Goal: Task Accomplishment & Management: Manage account settings

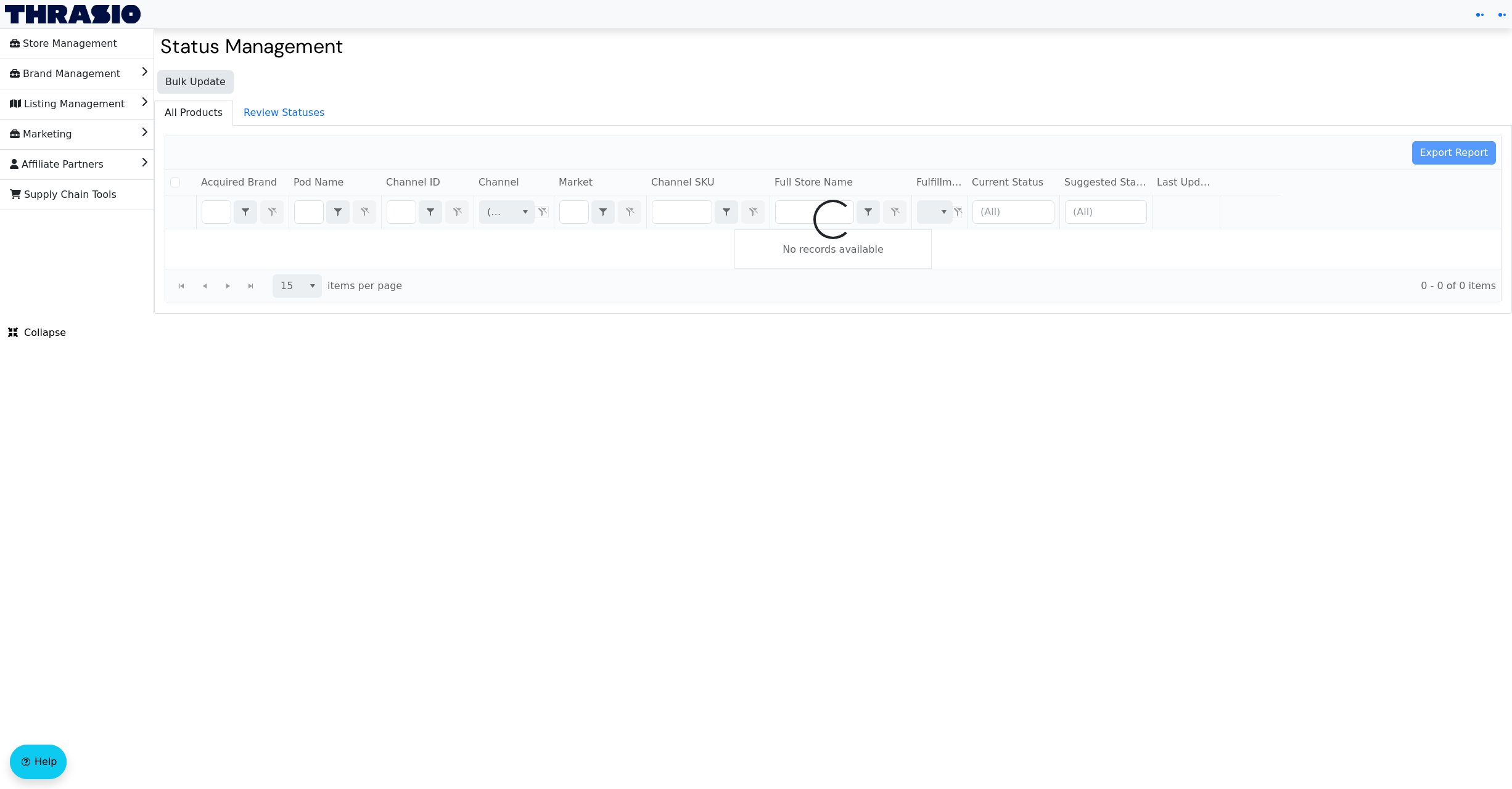
checkbox input "false"
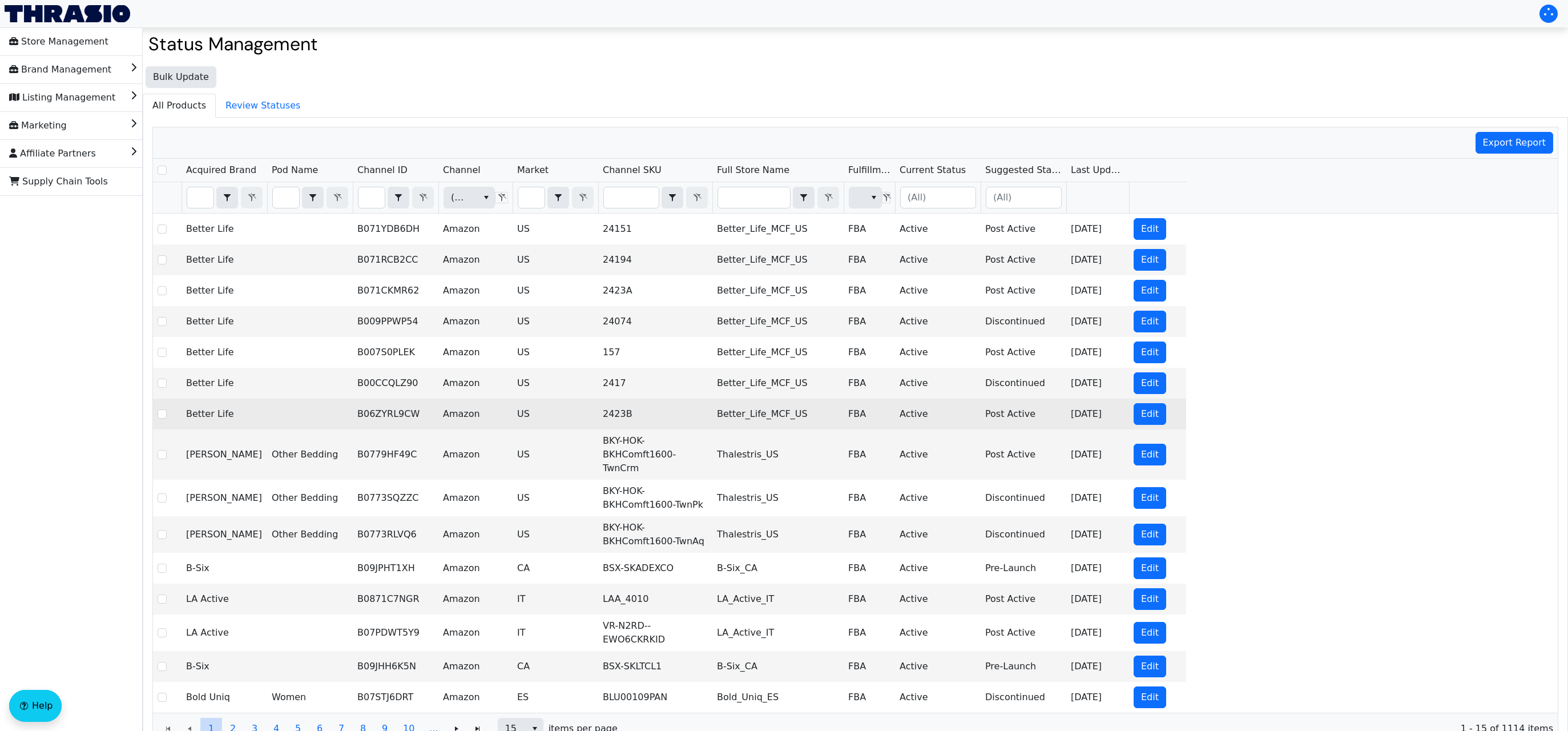
scroll to position [38, 0]
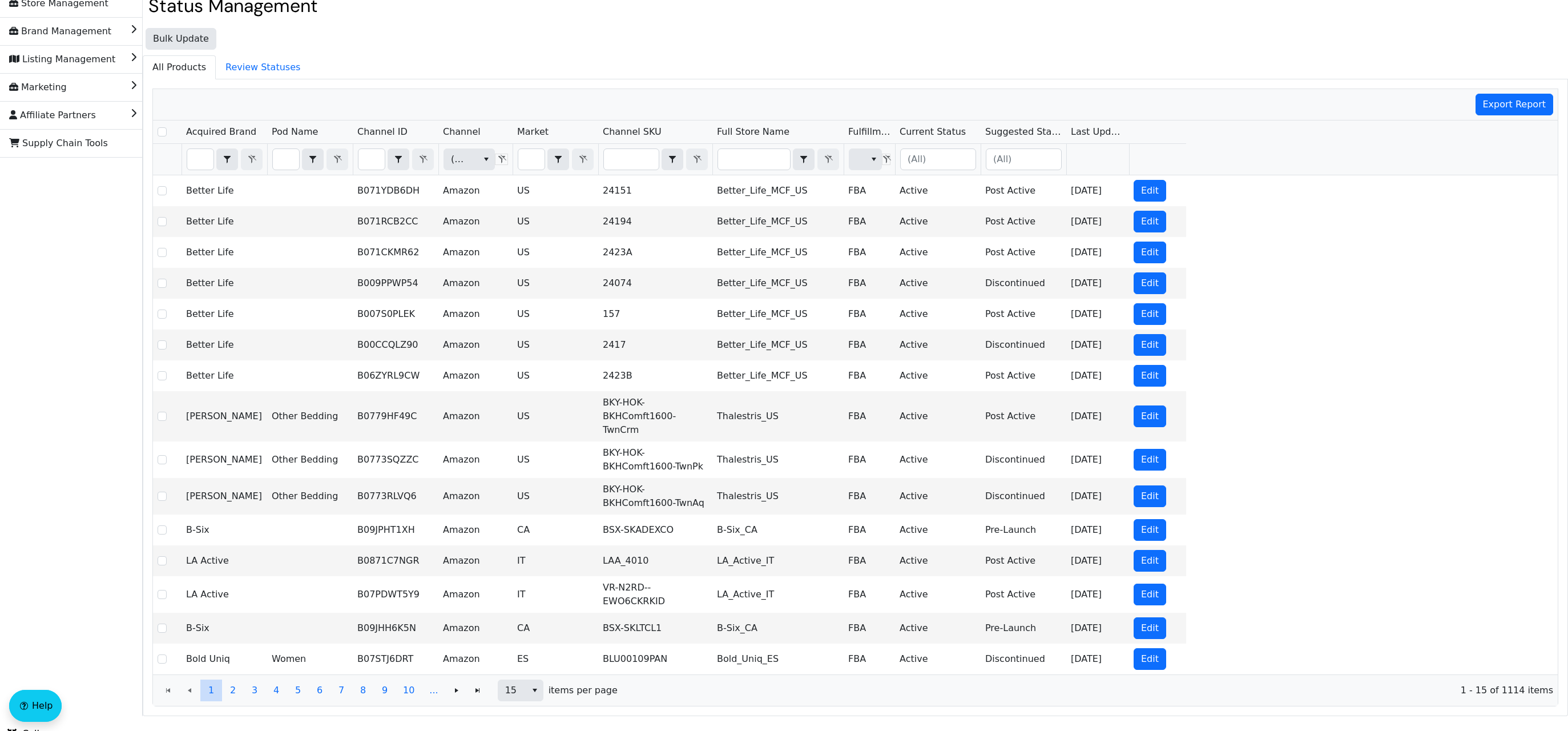
click at [1238, 320] on div "Better Life B071YDB6DH Amazon US 24151 Better_Life_MCF_US FBA Active Post Activ…" at bounding box center [855, 424] width 1405 height 499
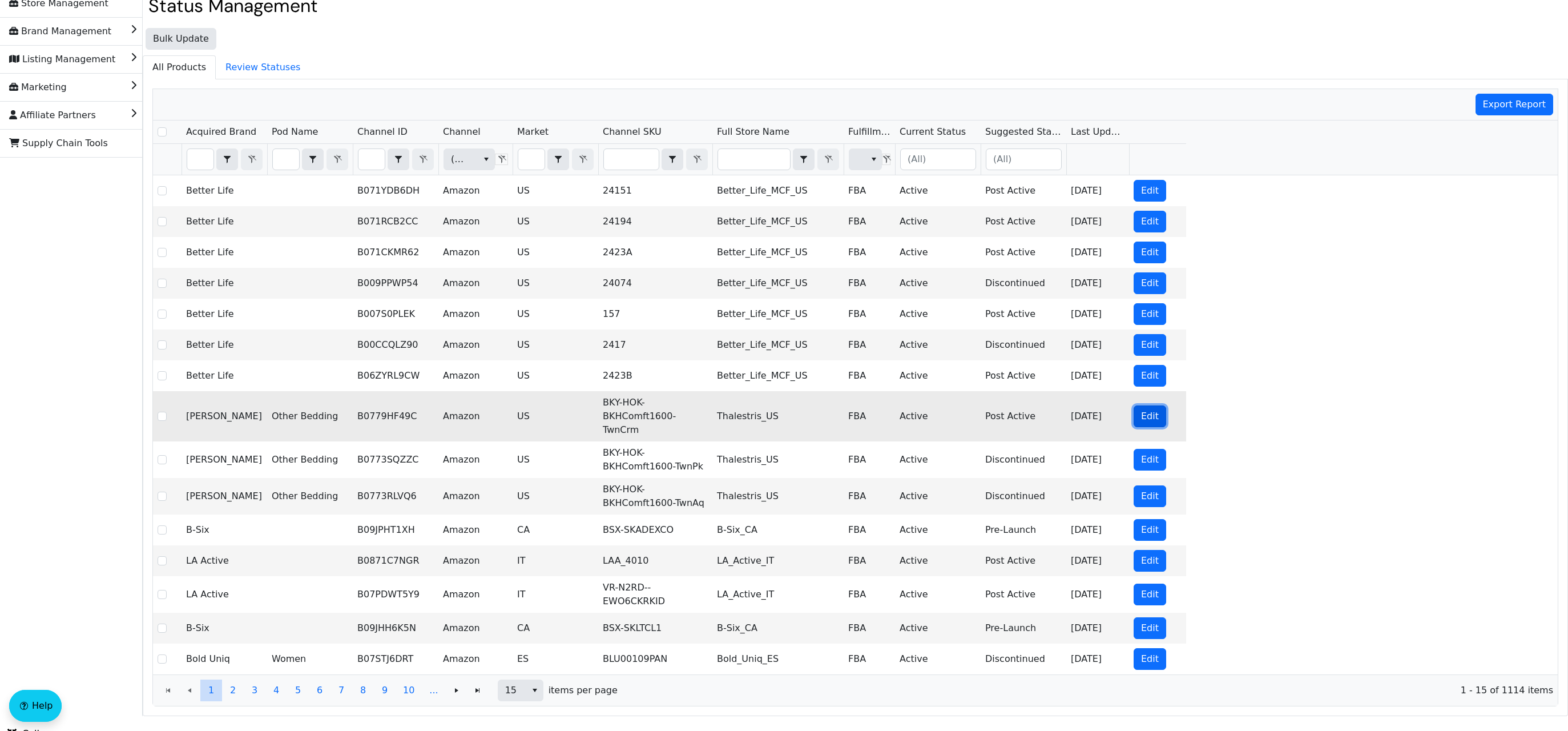
click at [1149, 411] on span "Edit" at bounding box center [1149, 416] width 18 height 14
checkbox input "true"
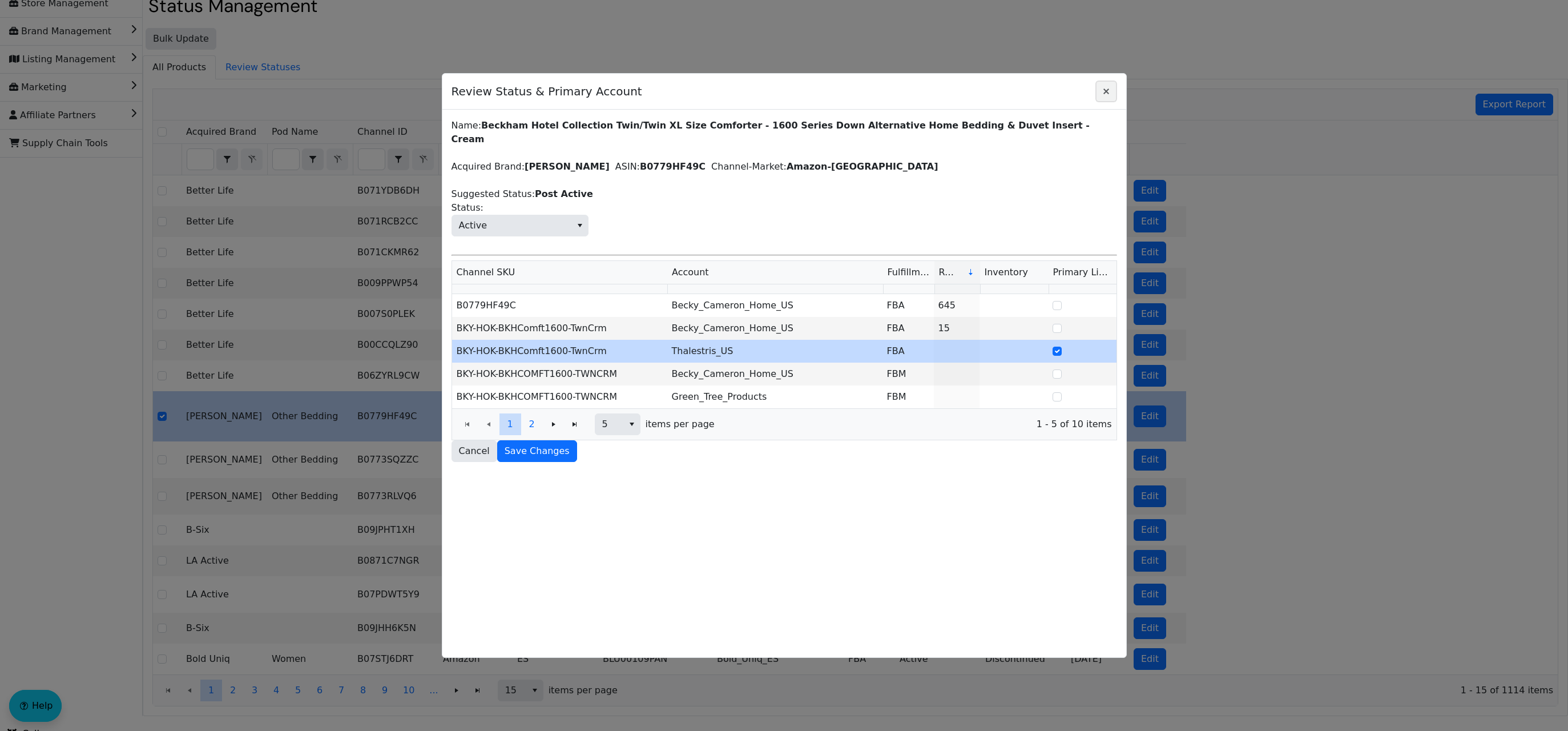
click at [1101, 95] on icon "Close" at bounding box center [1106, 91] width 14 height 9
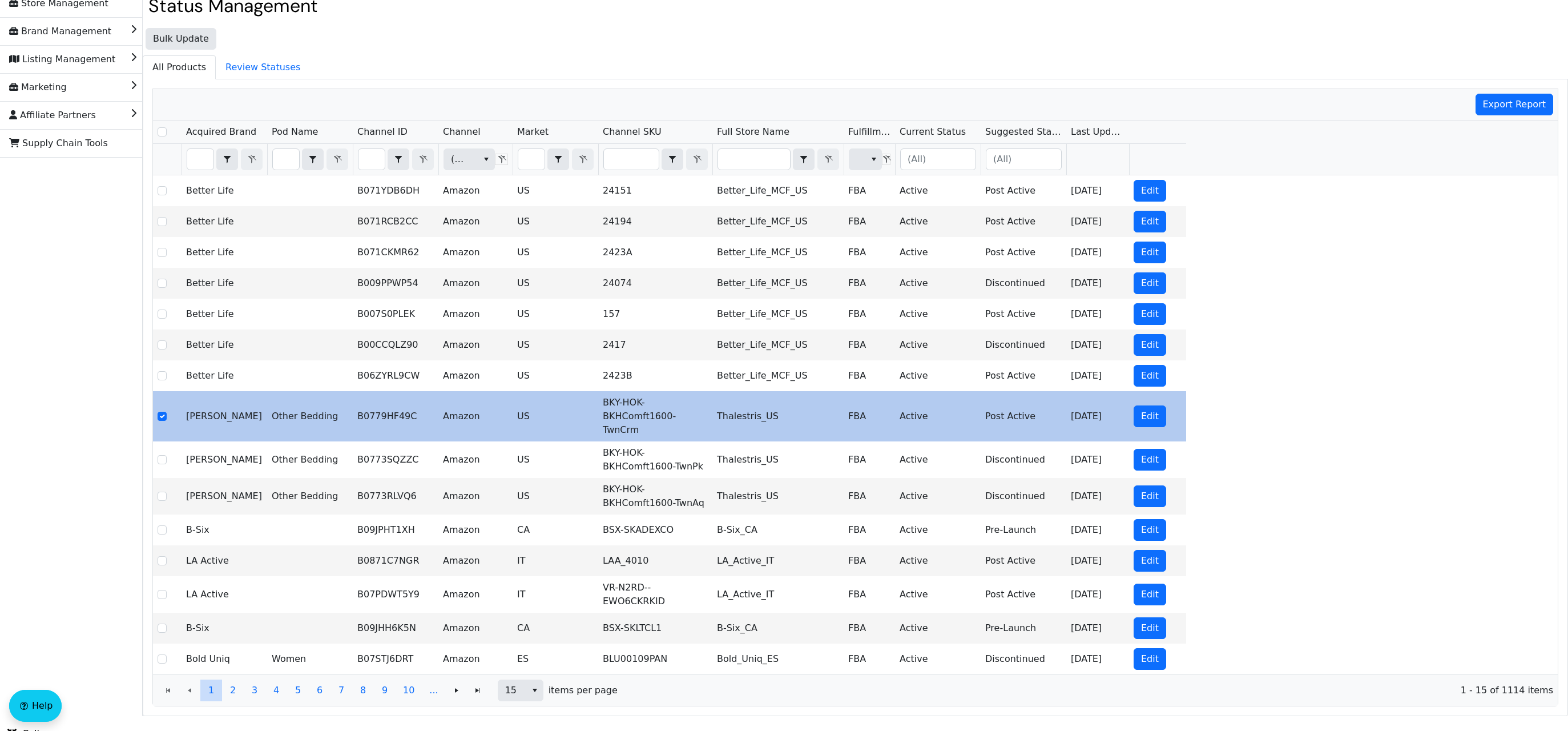
click at [1304, 370] on div "Better Life B071YDB6DH Amazon US 24151 Better_Life_MCF_US FBA Active Post Activ…" at bounding box center [855, 424] width 1405 height 499
drag, startPoint x: 926, startPoint y: 411, endPoint x: 882, endPoint y: 407, distance: 44.2
click at [882, 407] on tr "Becky Cameron Other Bedding B0779HF49C Amazon US BKY-HOK-BKHComft1600-TwnCrm Th…" at bounding box center [669, 416] width 1033 height 50
copy tr "Active"
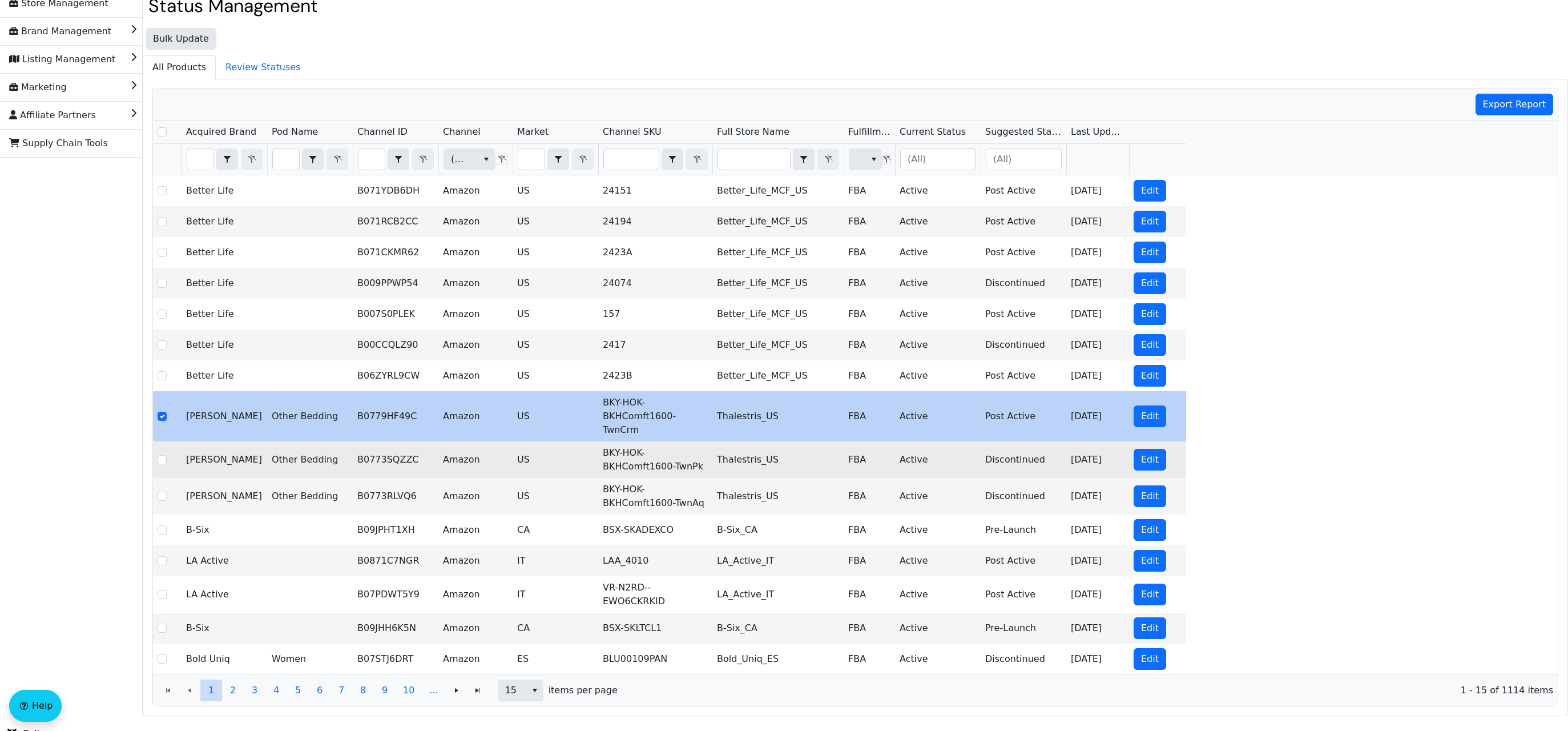
click at [780, 441] on td "Thalestris_US" at bounding box center [777, 459] width 132 height 36
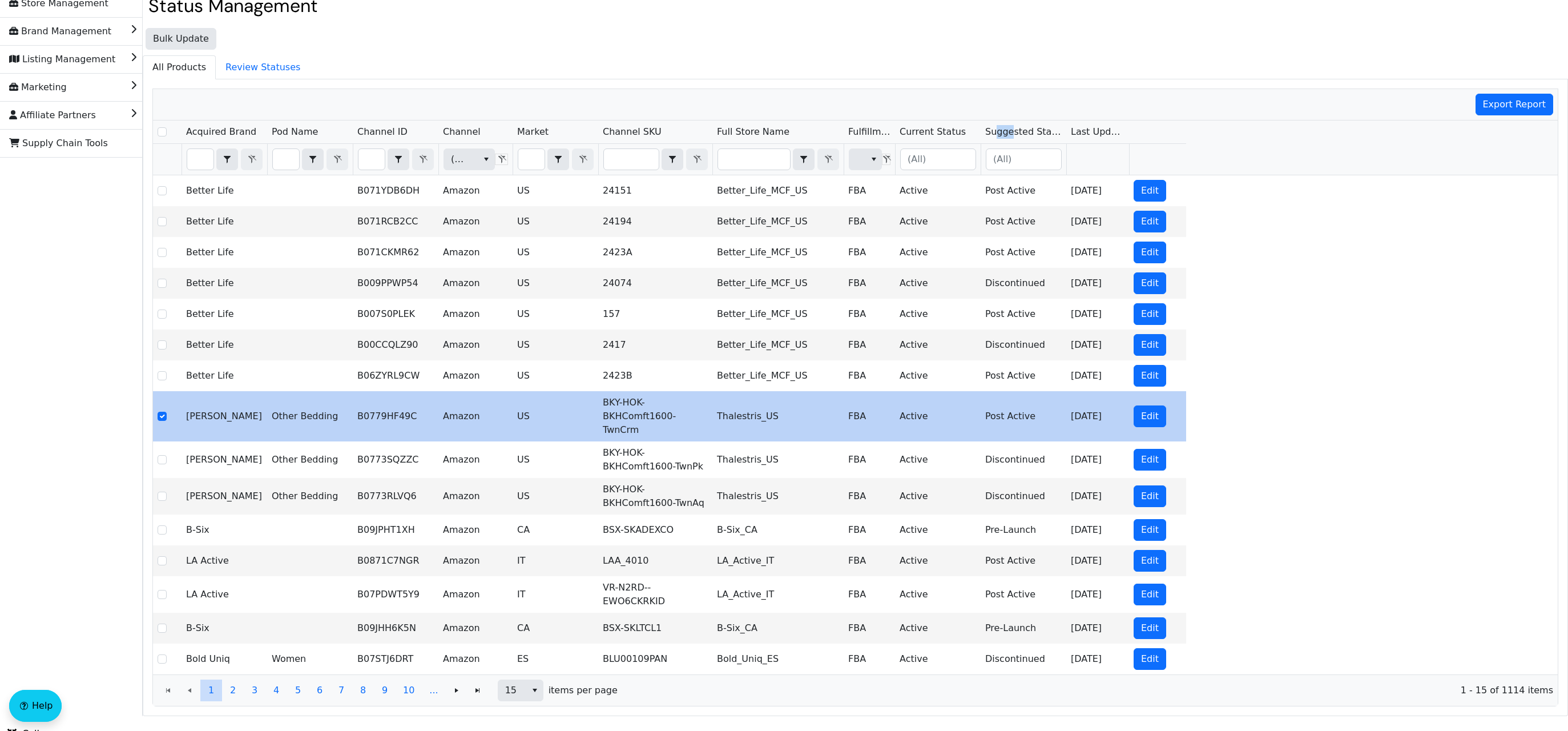
drag, startPoint x: 994, startPoint y: 132, endPoint x: 1010, endPoint y: 133, distance: 16.0
click at [1010, 133] on span "Suggested Status" at bounding box center [1023, 132] width 77 height 14
checkbox input "true"
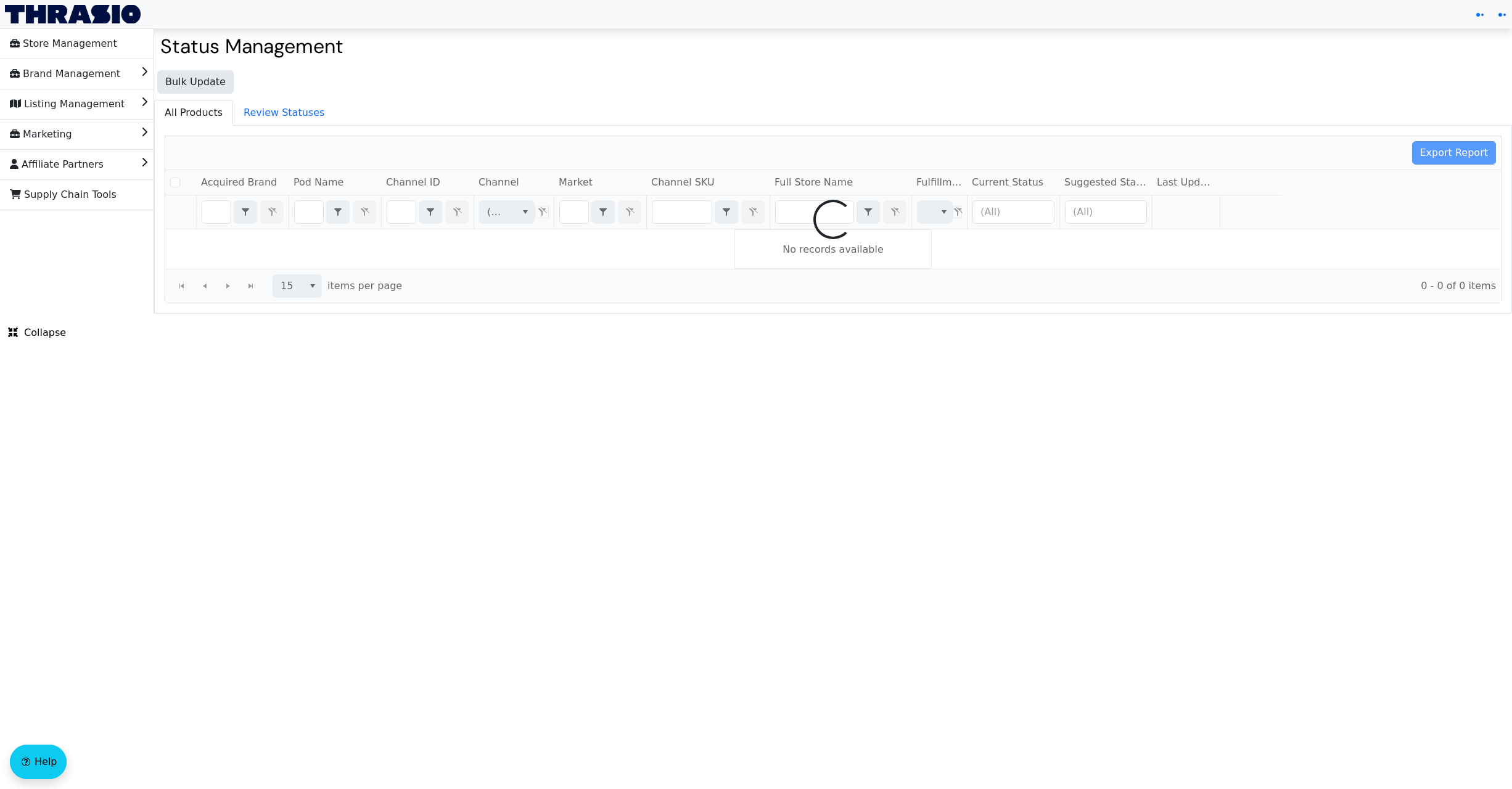
checkbox input "false"
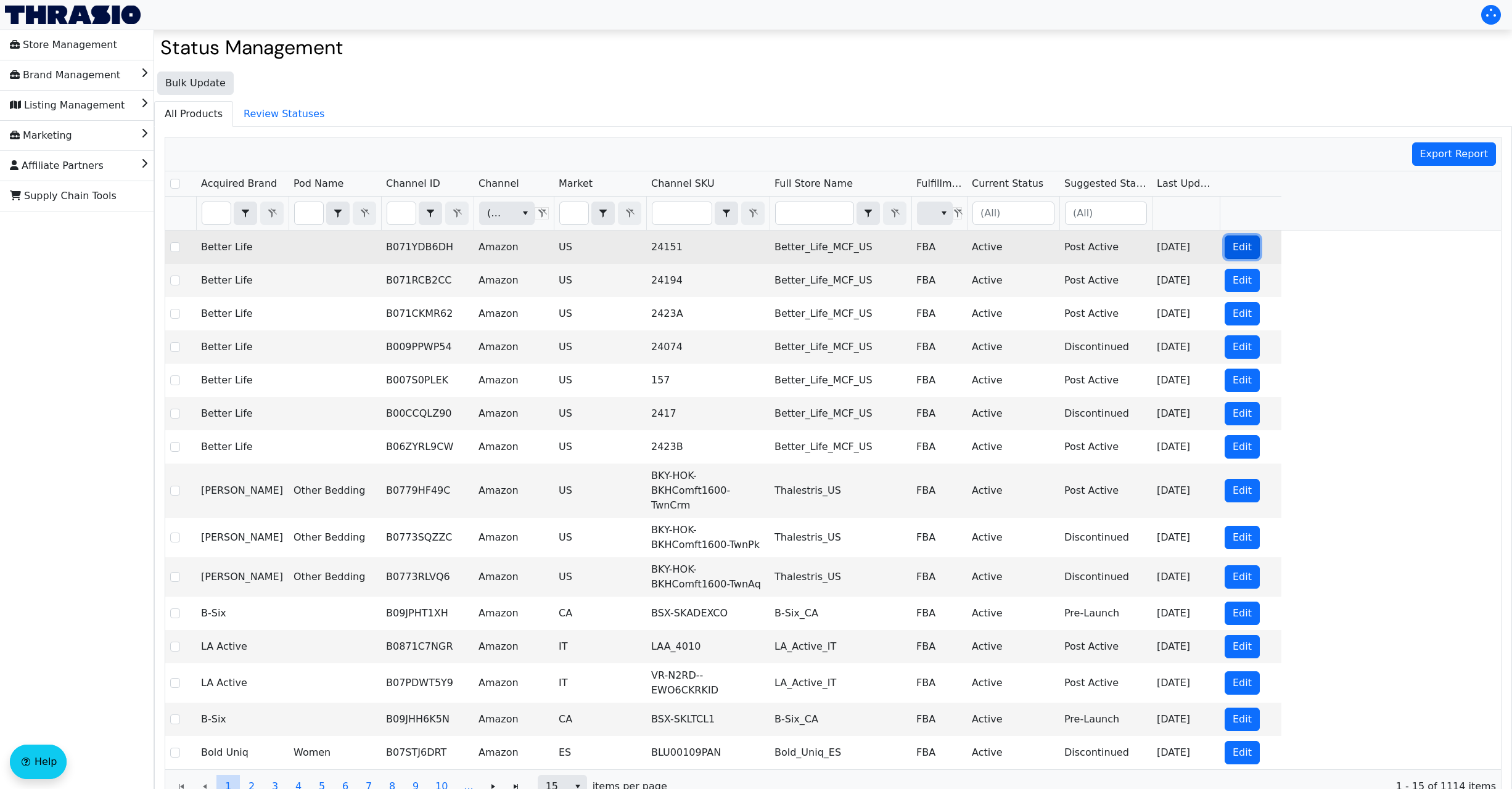
click at [1245, 241] on span "Edit" at bounding box center [1242, 247] width 19 height 15
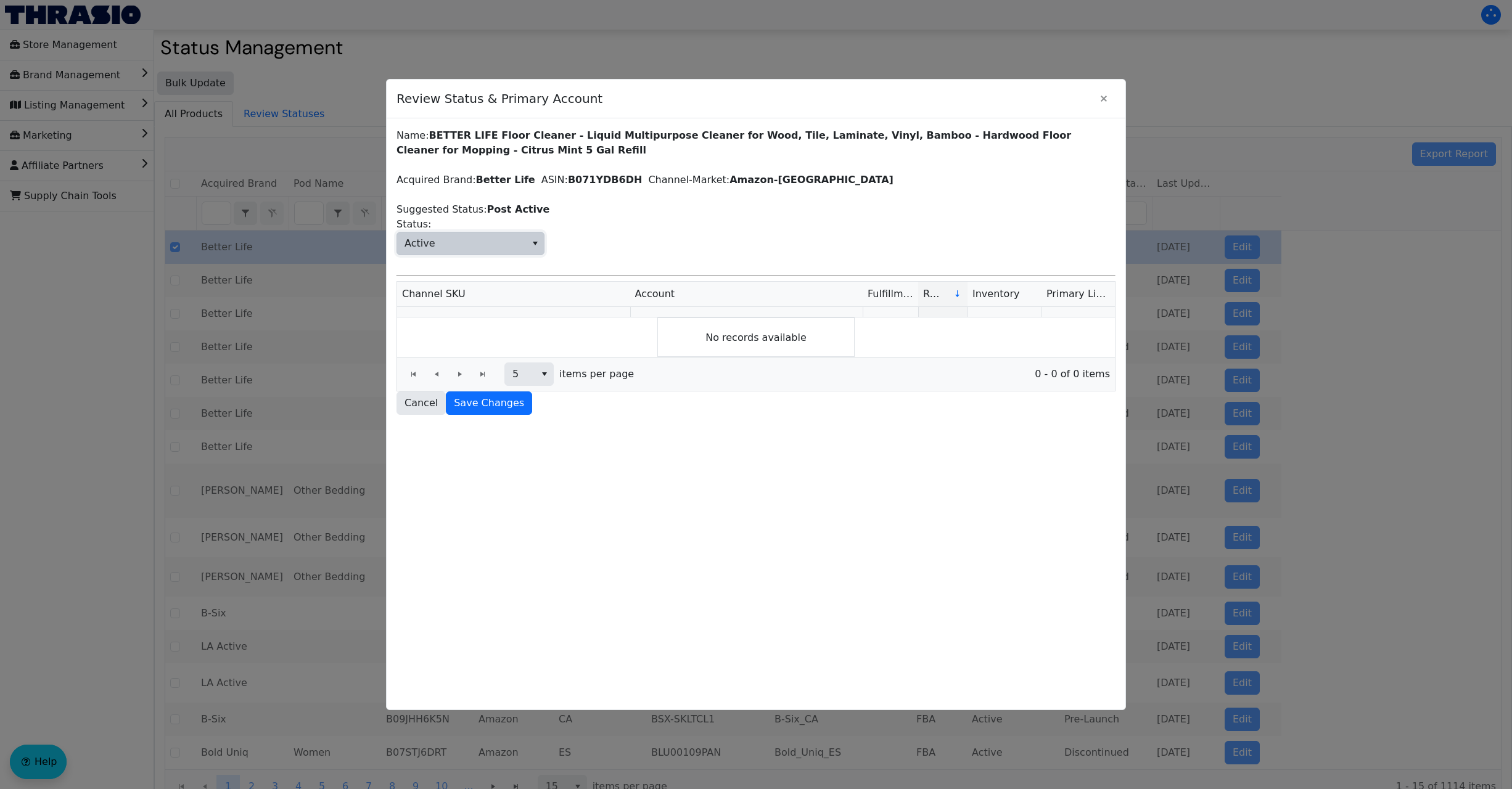
click at [503, 248] on span "Active" at bounding box center [461, 243] width 129 height 22
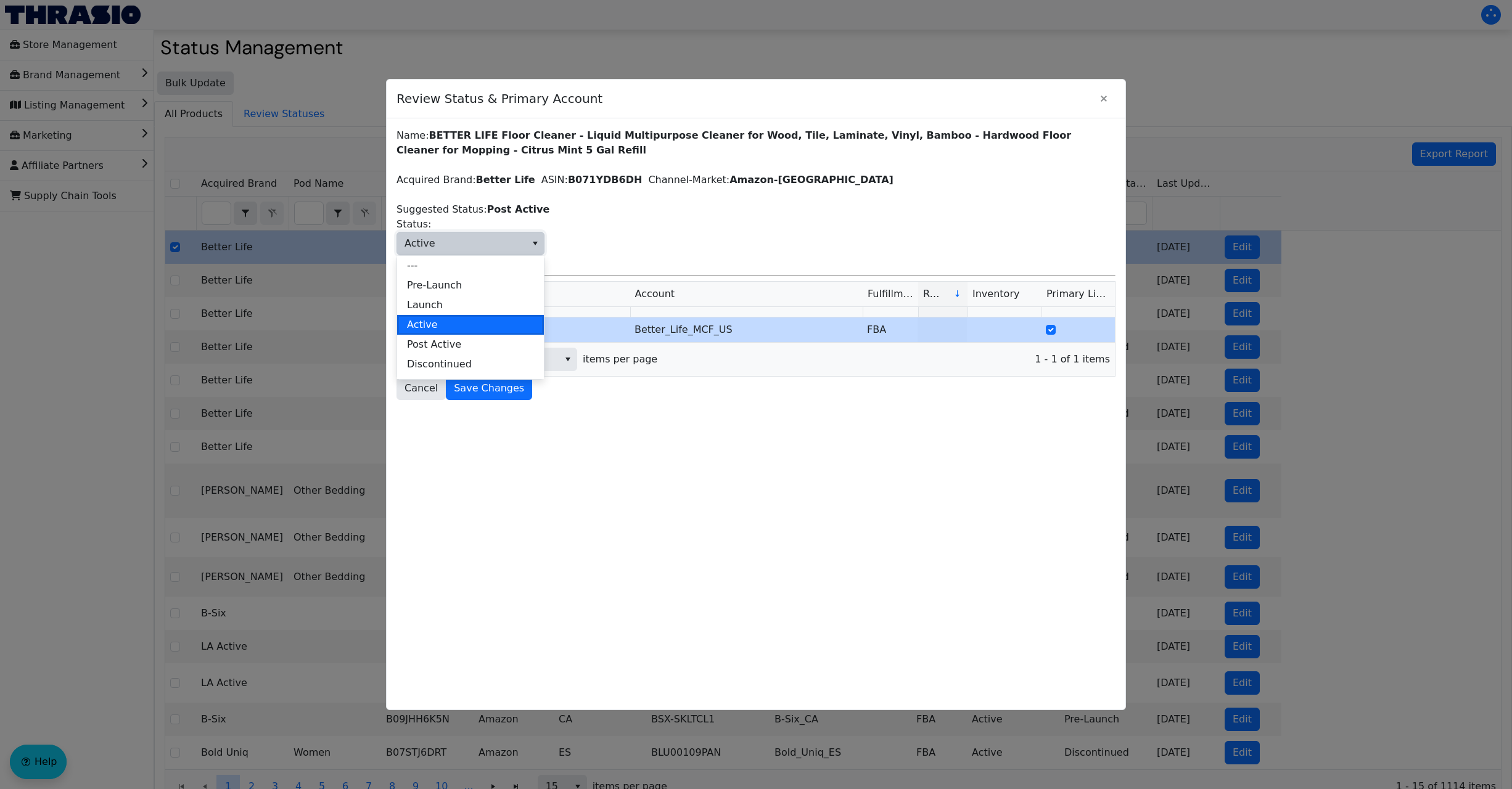
click at [978, 173] on div "Name: BETTER LIFE Floor Cleaner - Liquid Multipurpose Cleaner for Wood, Tile, L…" at bounding box center [755, 263] width 719 height 272
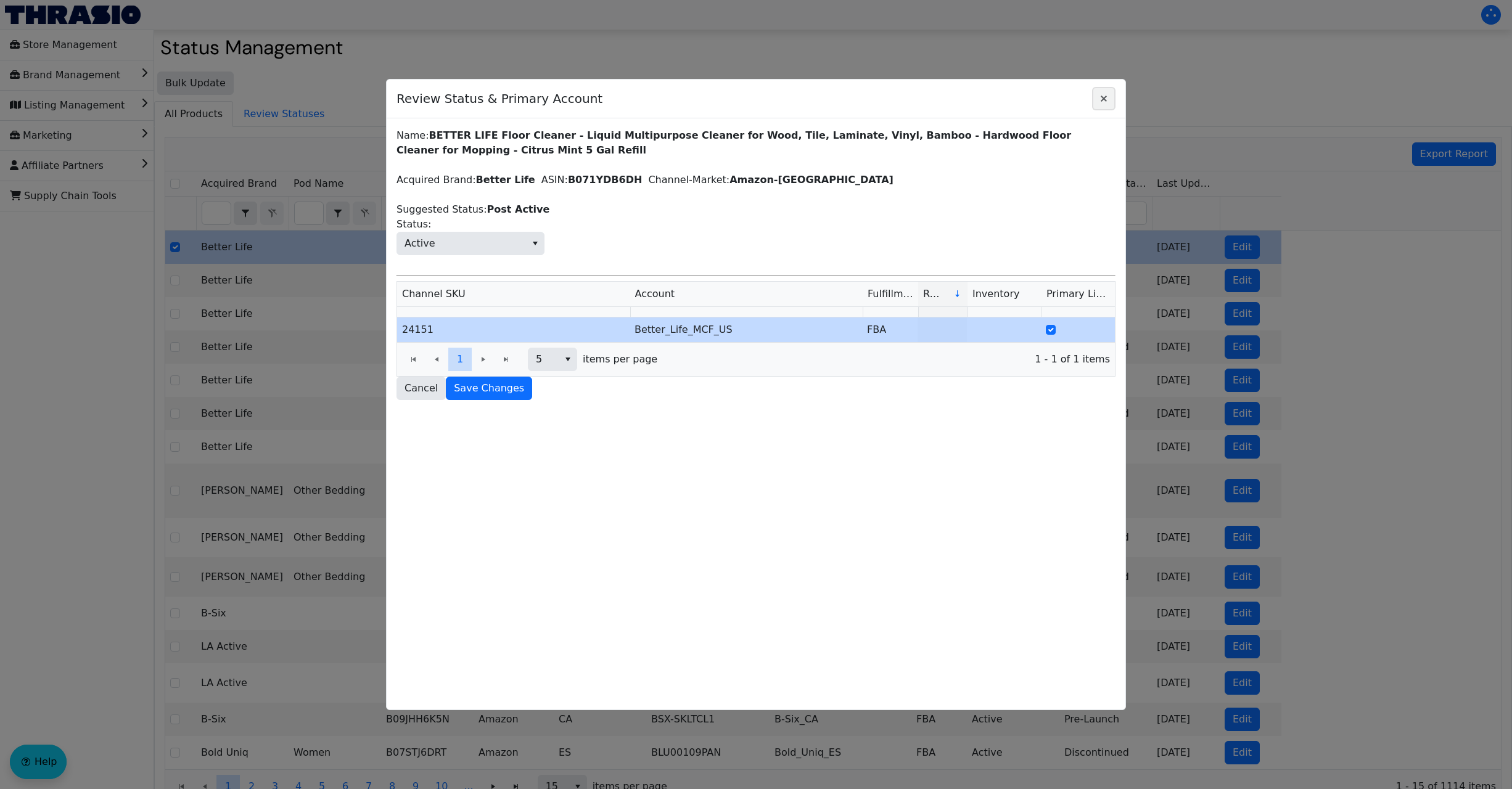
click at [1105, 99] on icon "Close" at bounding box center [1104, 98] width 15 height 10
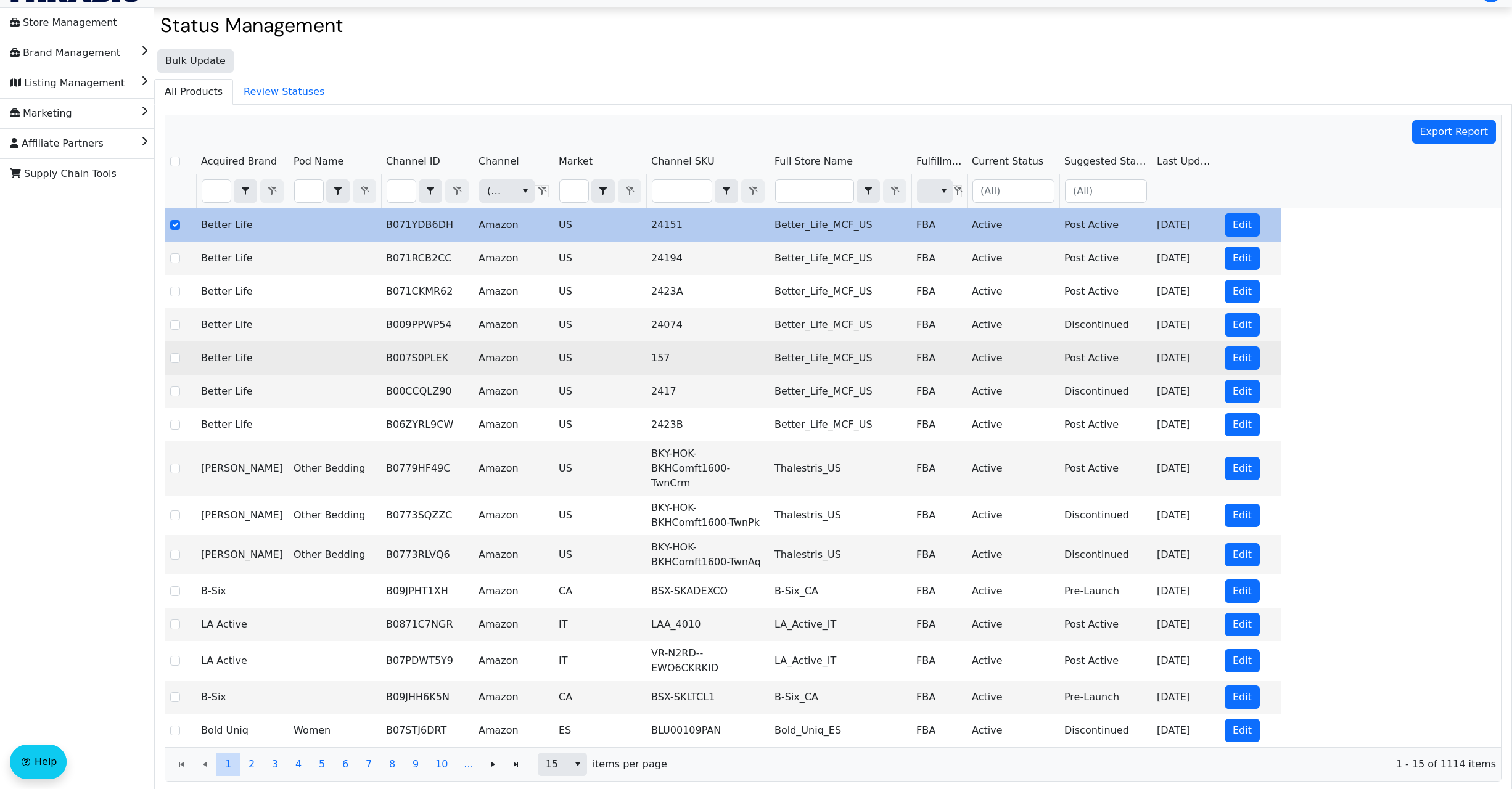
scroll to position [41, 0]
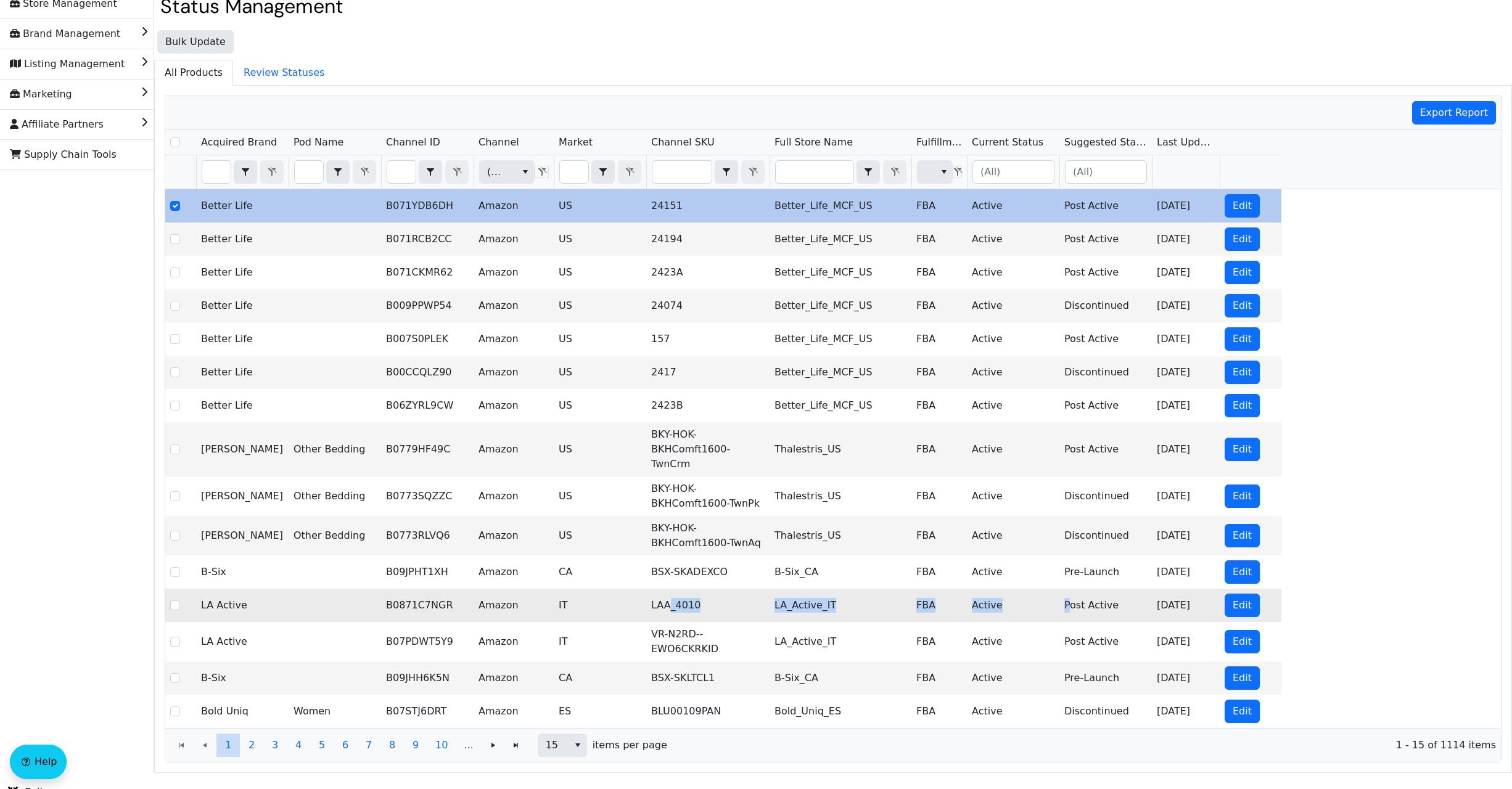
drag, startPoint x: 670, startPoint y: 592, endPoint x: 1068, endPoint y: 594, distance: 398.0
click at [1068, 594] on tr "LA Active B0871C7NGR Amazon IT LAA_4010 LA_Active_IT FBA Active Post Active [DA…" at bounding box center [723, 605] width 1116 height 33
copy tr "_4010 LA_Active_IT FBA Active P"
click at [704, 602] on td "LAA_4010" at bounding box center [707, 605] width 123 height 33
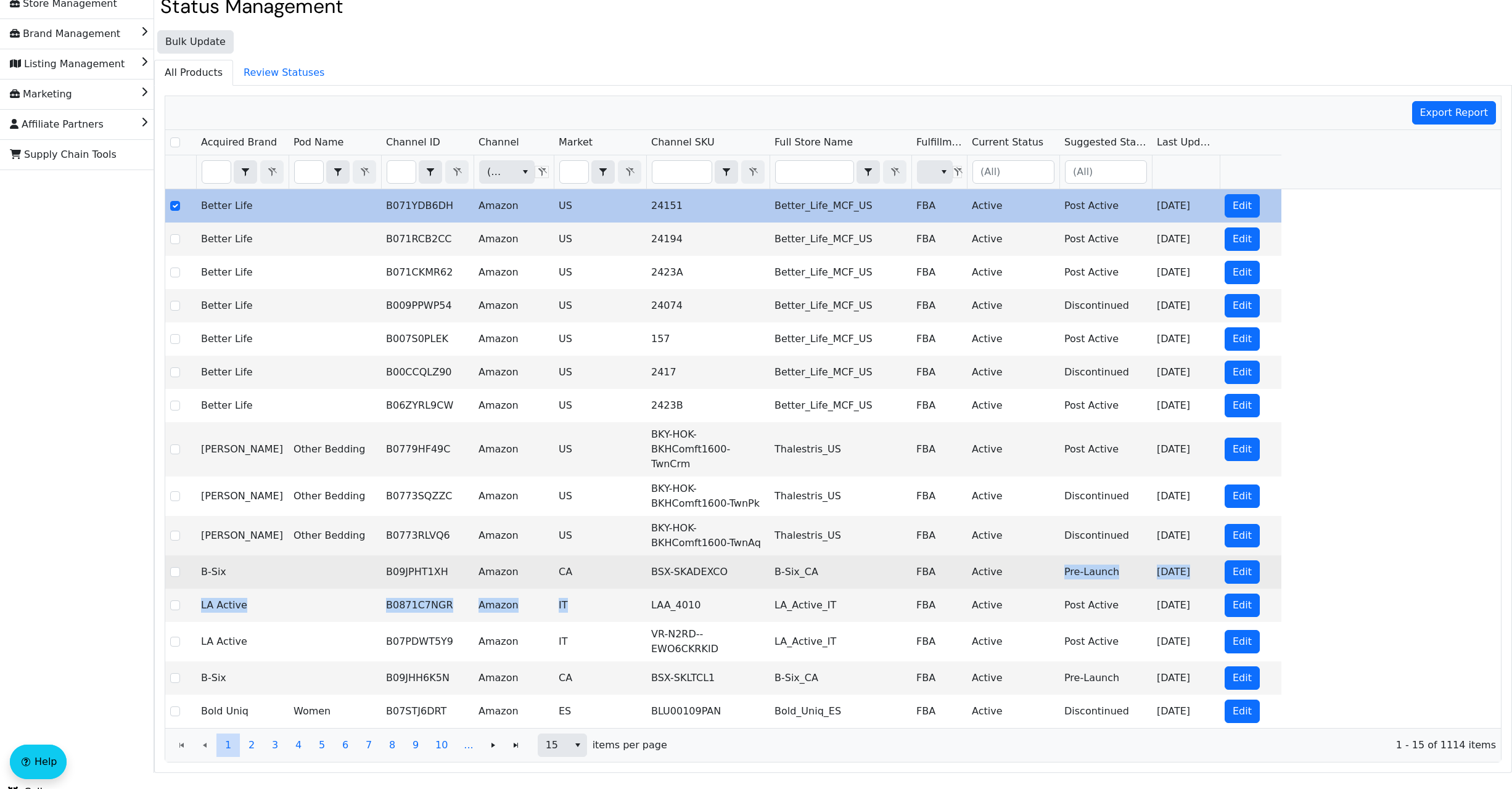
drag, startPoint x: 651, startPoint y: 592, endPoint x: 1005, endPoint y: 553, distance: 356.1
click at [1005, 553] on tbody "Better Life B071YDB6DH Amazon US 24151 Better_Life_MCF_US FBA Active Post Activ…" at bounding box center [723, 458] width 1116 height 539
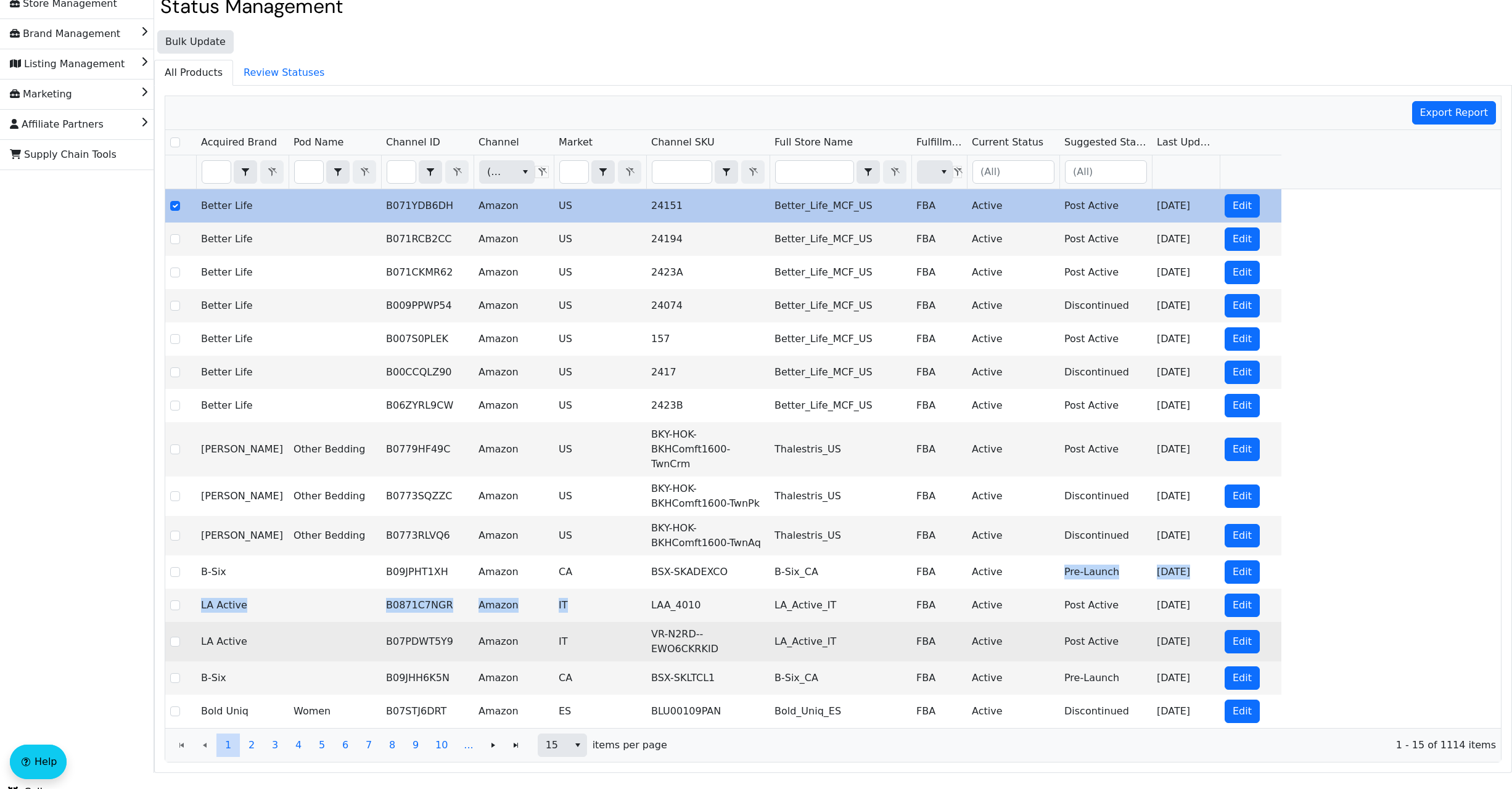
copy tbody "Pre-Launch [DATE] Edit LA Active B0871C7NGR Amazon IT"
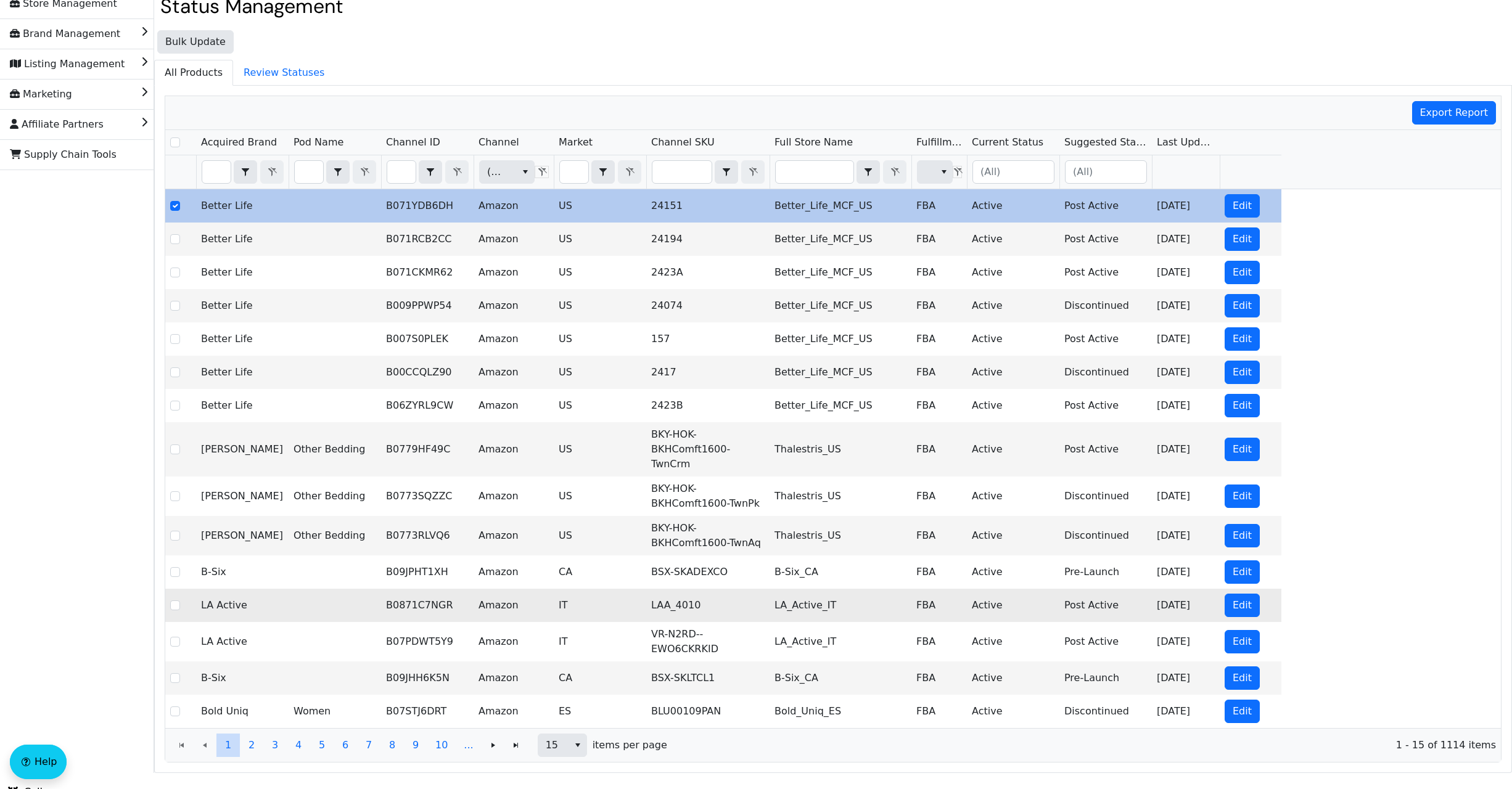
click at [860, 597] on td "LA_Active_IT" at bounding box center [840, 605] width 142 height 33
drag, startPoint x: 1092, startPoint y: 592, endPoint x: 811, endPoint y: 593, distance: 281.0
click at [811, 593] on tr "LA Active B0871C7NGR Amazon IT LAA_4010 LA_Active_IT FBA Active Post Active [DA…" at bounding box center [723, 605] width 1116 height 33
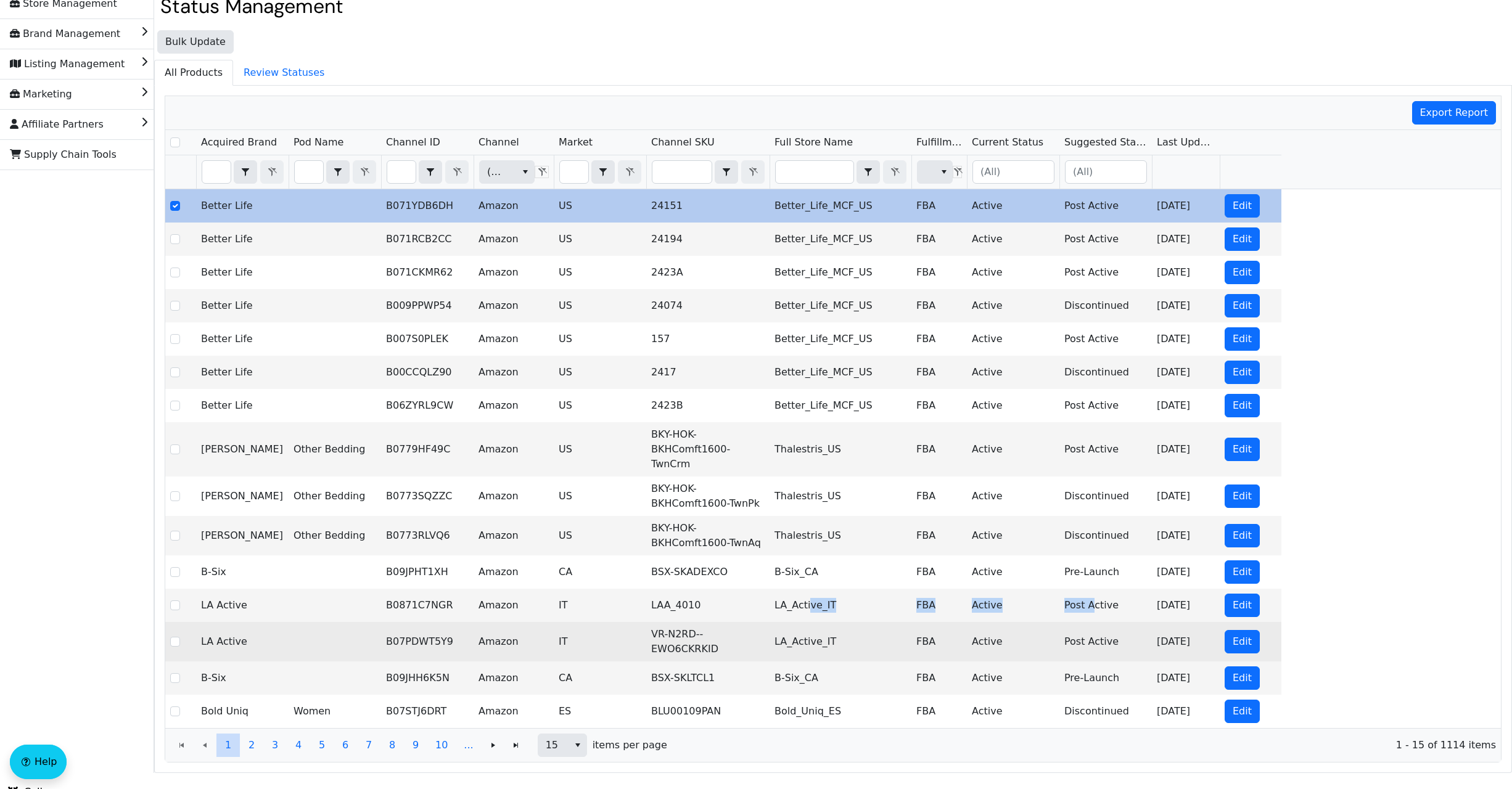
copy tr "ve_IT FBA Active Post A"
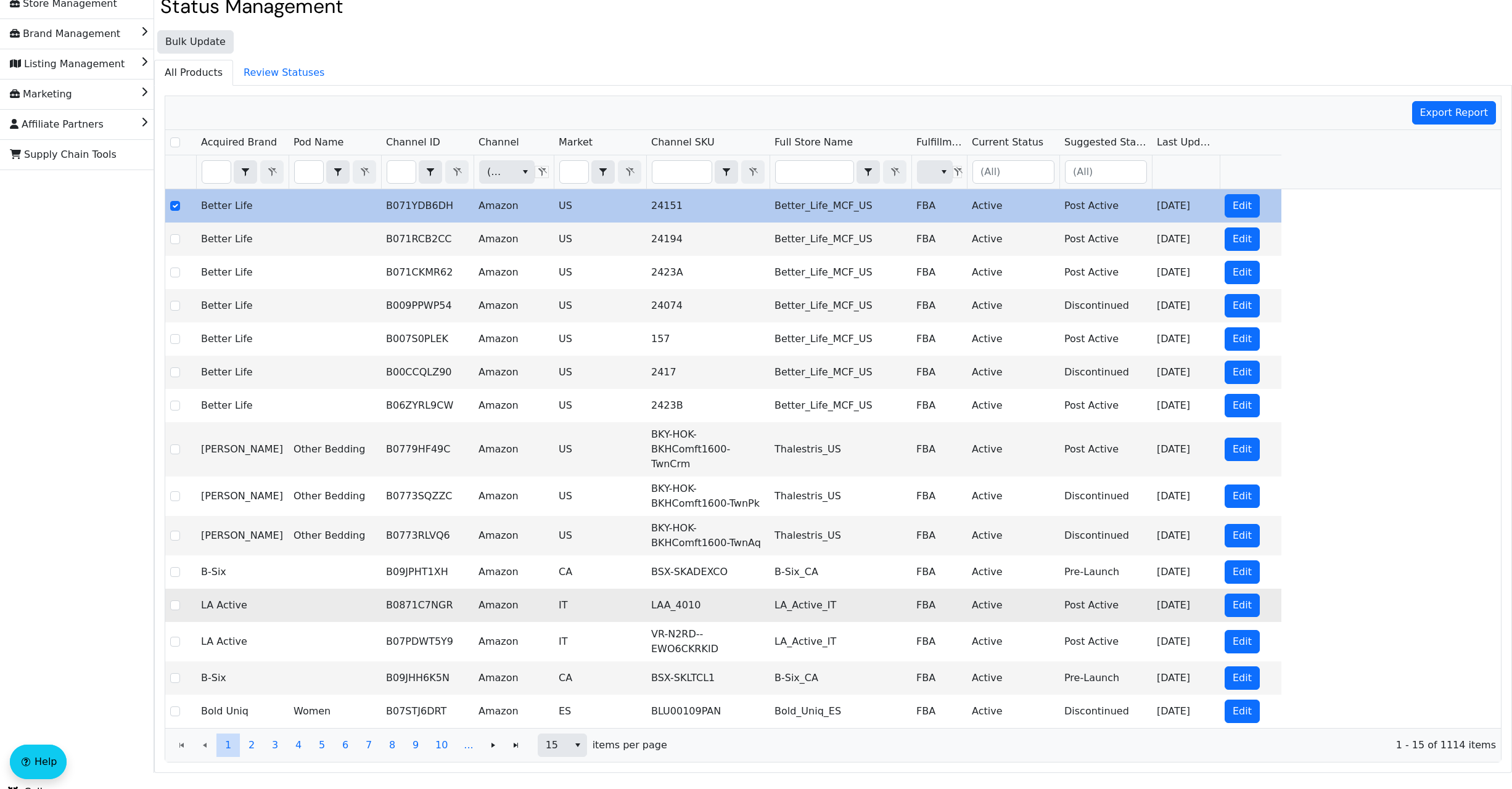
click at [712, 599] on td "LAA_4010" at bounding box center [707, 605] width 123 height 33
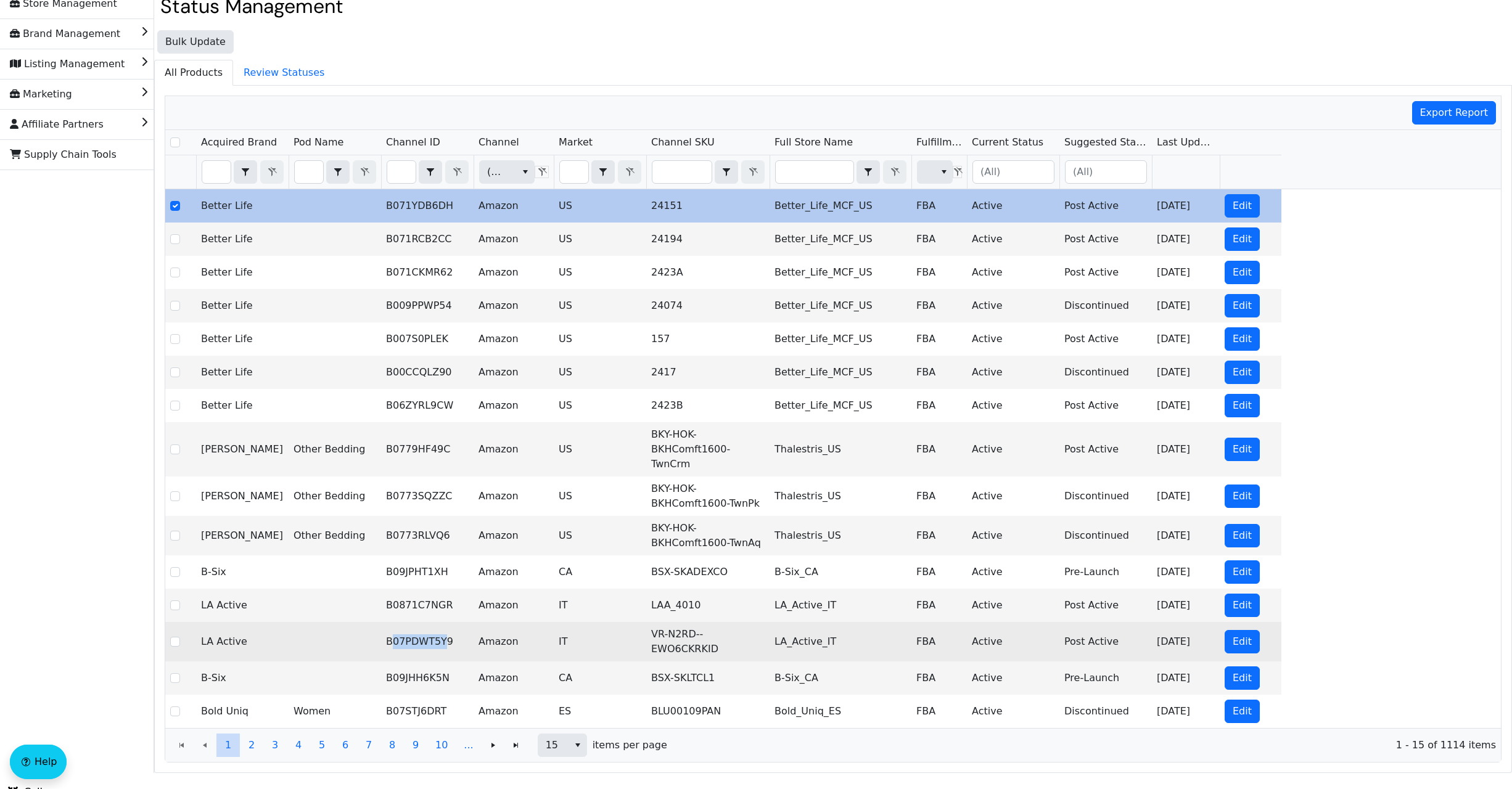
drag, startPoint x: 445, startPoint y: 627, endPoint x: 394, endPoint y: 624, distance: 51.1
click at [394, 624] on td "B07PDWT5Y9" at bounding box center [427, 641] width 93 height 39
copy td "07PDWT5Y"
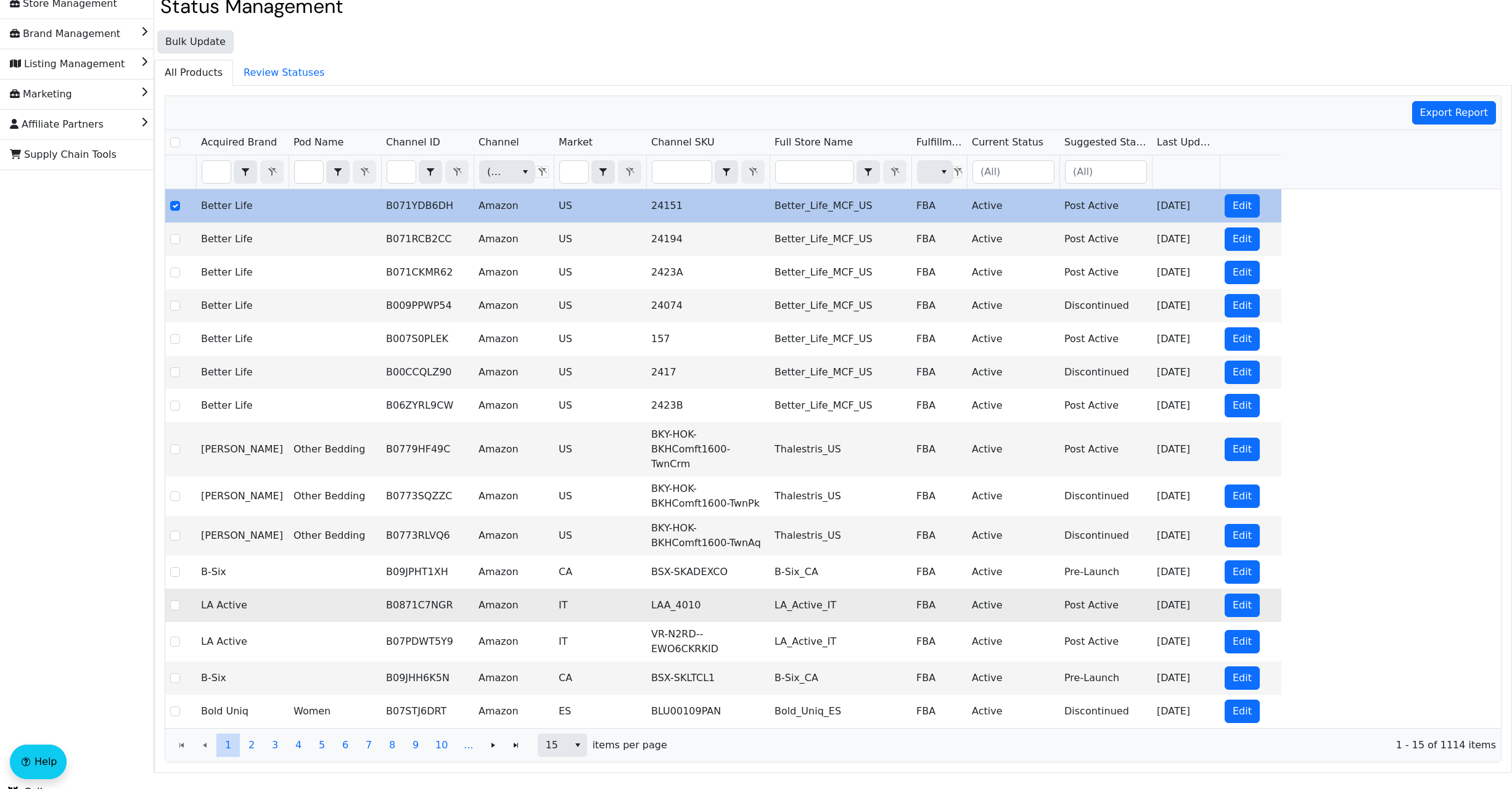
click at [404, 589] on td "B0871C7NGR" at bounding box center [427, 605] width 93 height 33
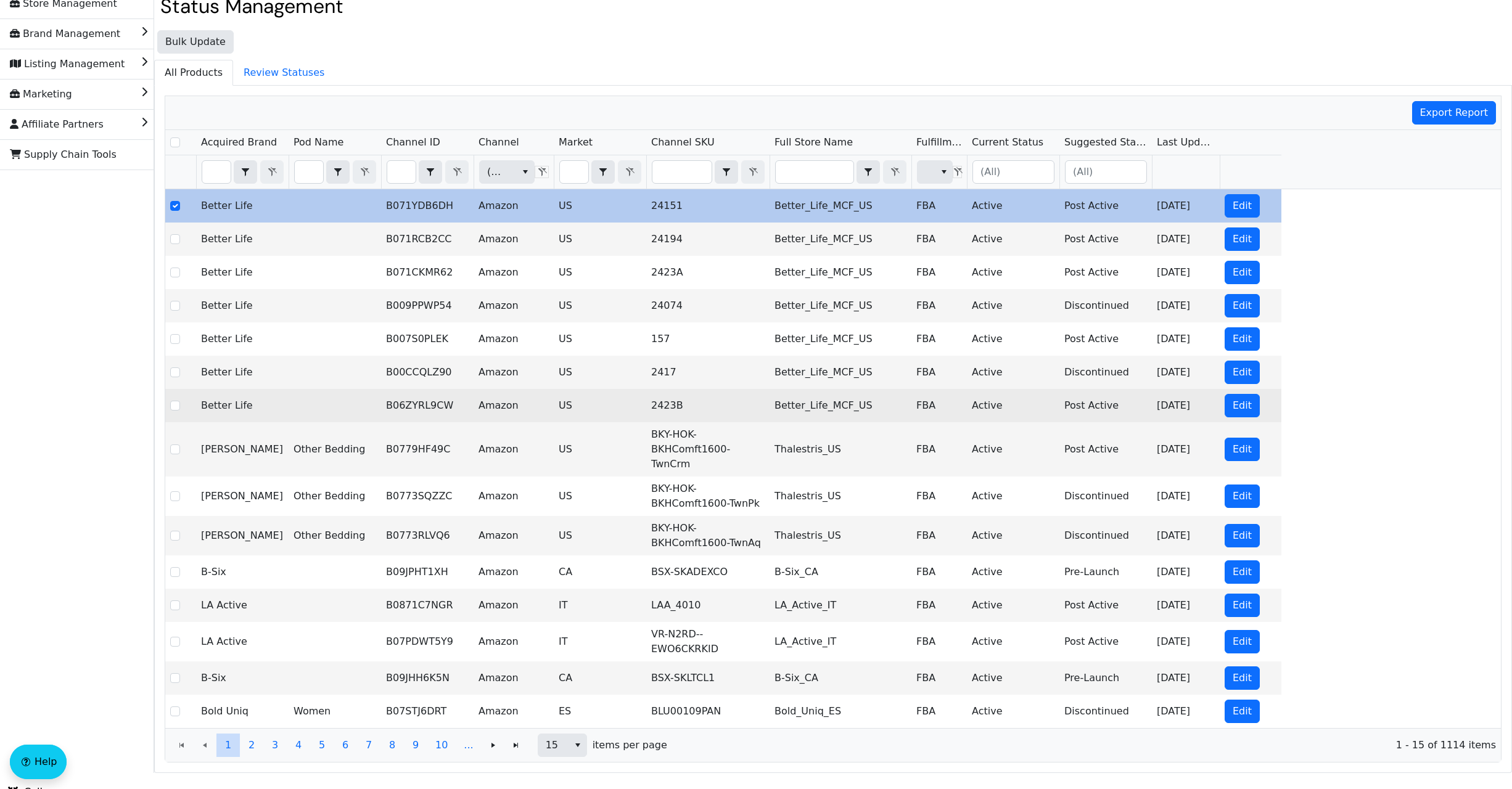
click at [986, 402] on td "Active" at bounding box center [1013, 405] width 93 height 33
drag, startPoint x: 999, startPoint y: 406, endPoint x: 962, endPoint y: 414, distance: 37.9
click at [962, 414] on tr "Better Life B06ZYRL9CW Amazon US 2423B Better_Life_MCF_US FBA Active Post Activ…" at bounding box center [723, 405] width 1116 height 33
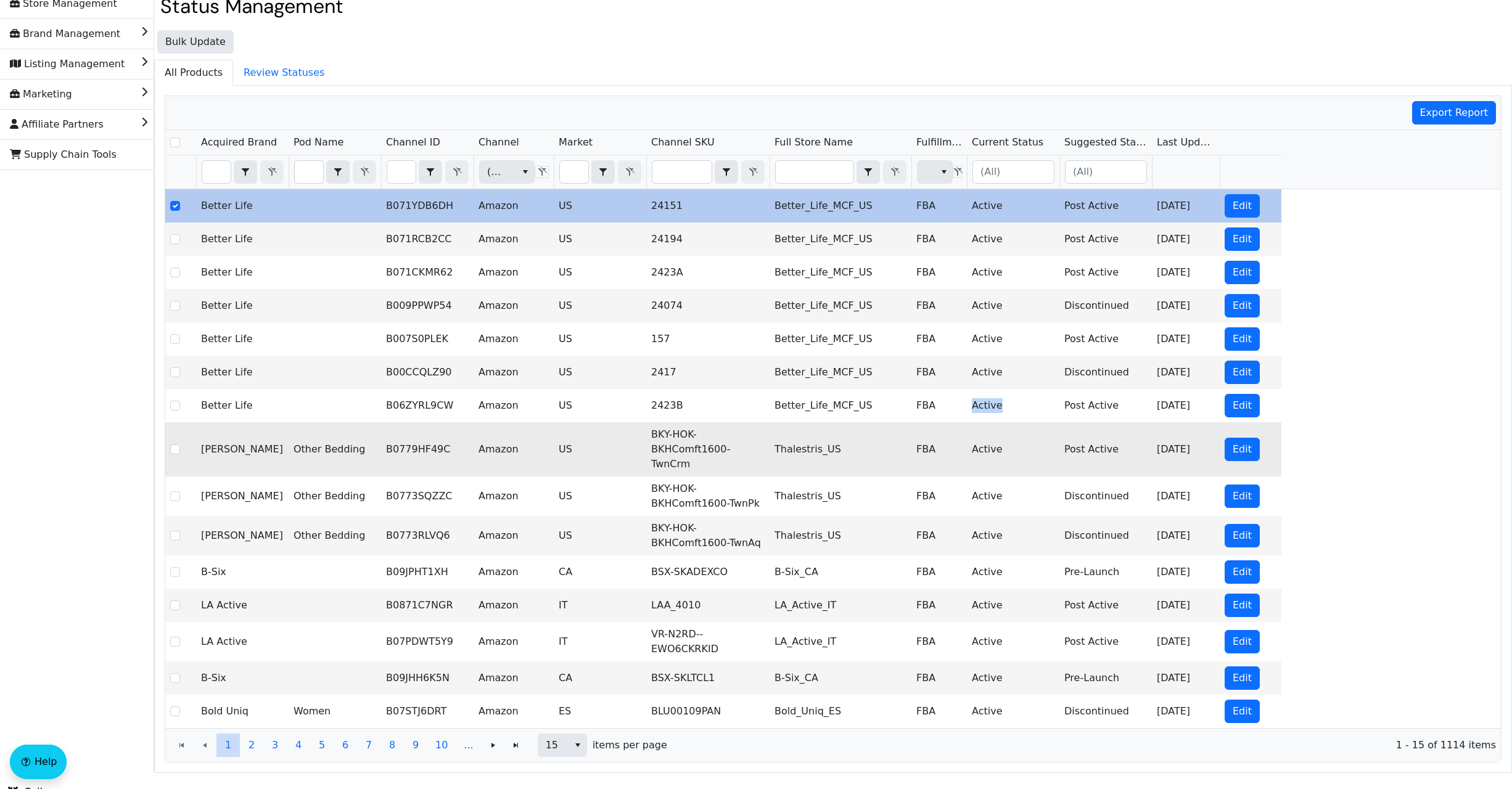
copy tr "Active"
click at [977, 450] on td "Active" at bounding box center [1013, 449] width 93 height 54
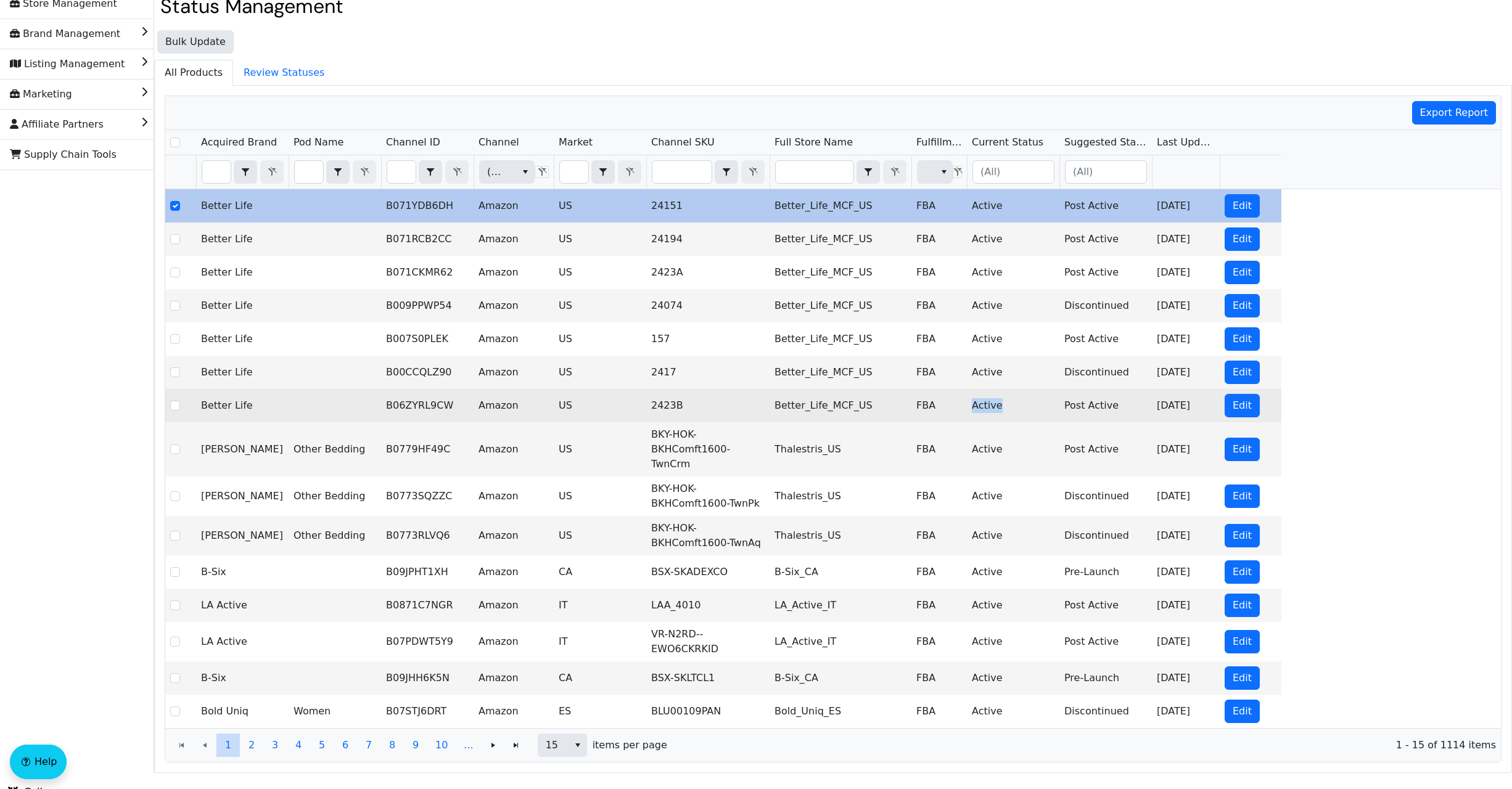
drag, startPoint x: 1003, startPoint y: 401, endPoint x: 961, endPoint y: 413, distance: 43.7
click at [961, 413] on tr "Better Life B06ZYRL9CW Amazon US 2423B Better_Life_MCF_US FBA Active Post Activ…" at bounding box center [723, 405] width 1116 height 33
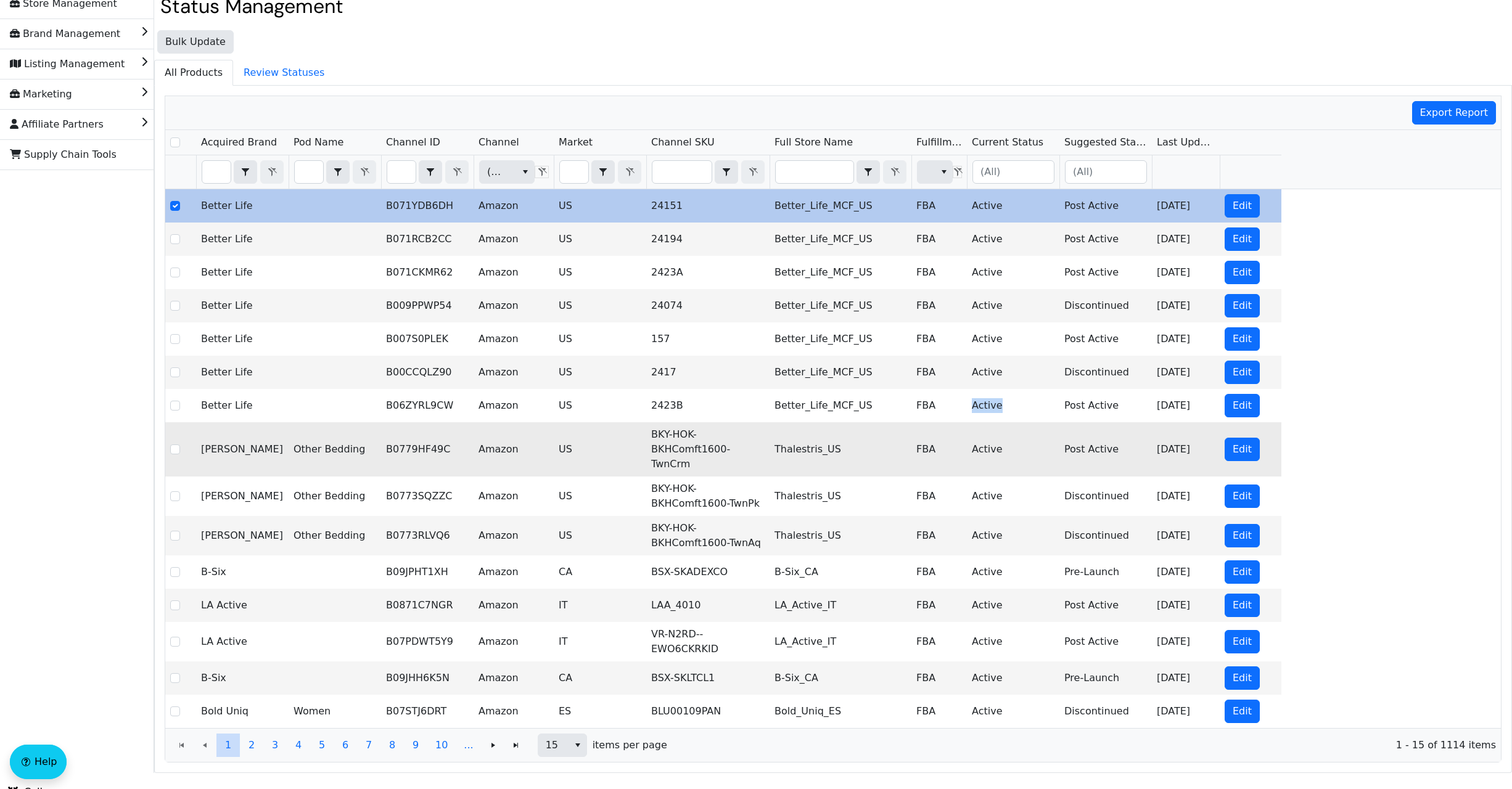
copy tr "Active"
click at [972, 446] on td "Active" at bounding box center [1013, 449] width 93 height 54
drag, startPoint x: 1013, startPoint y: 440, endPoint x: 974, endPoint y: 444, distance: 39.2
click at [974, 444] on td "Active" at bounding box center [1013, 449] width 93 height 54
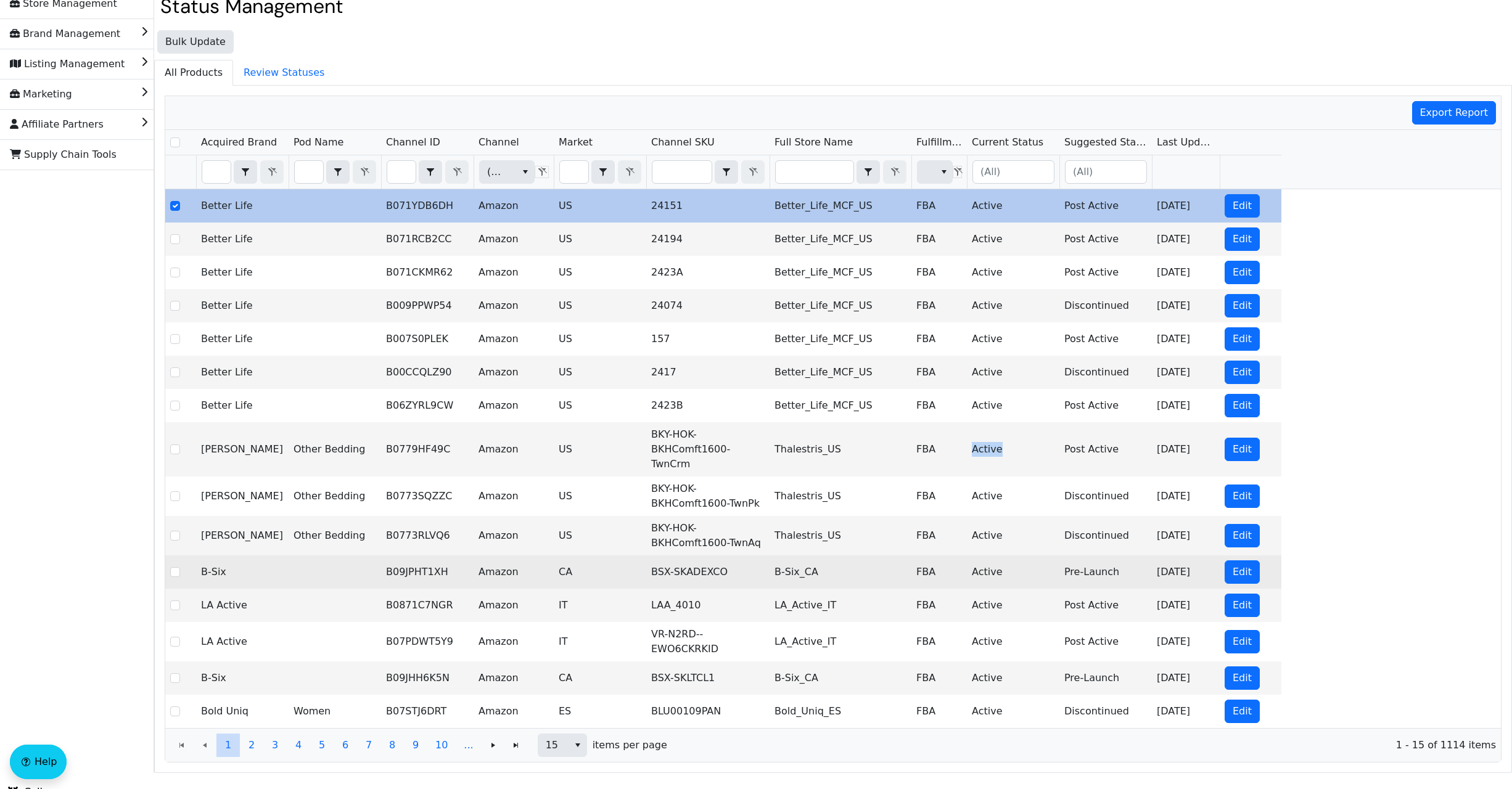
copy td "Active"
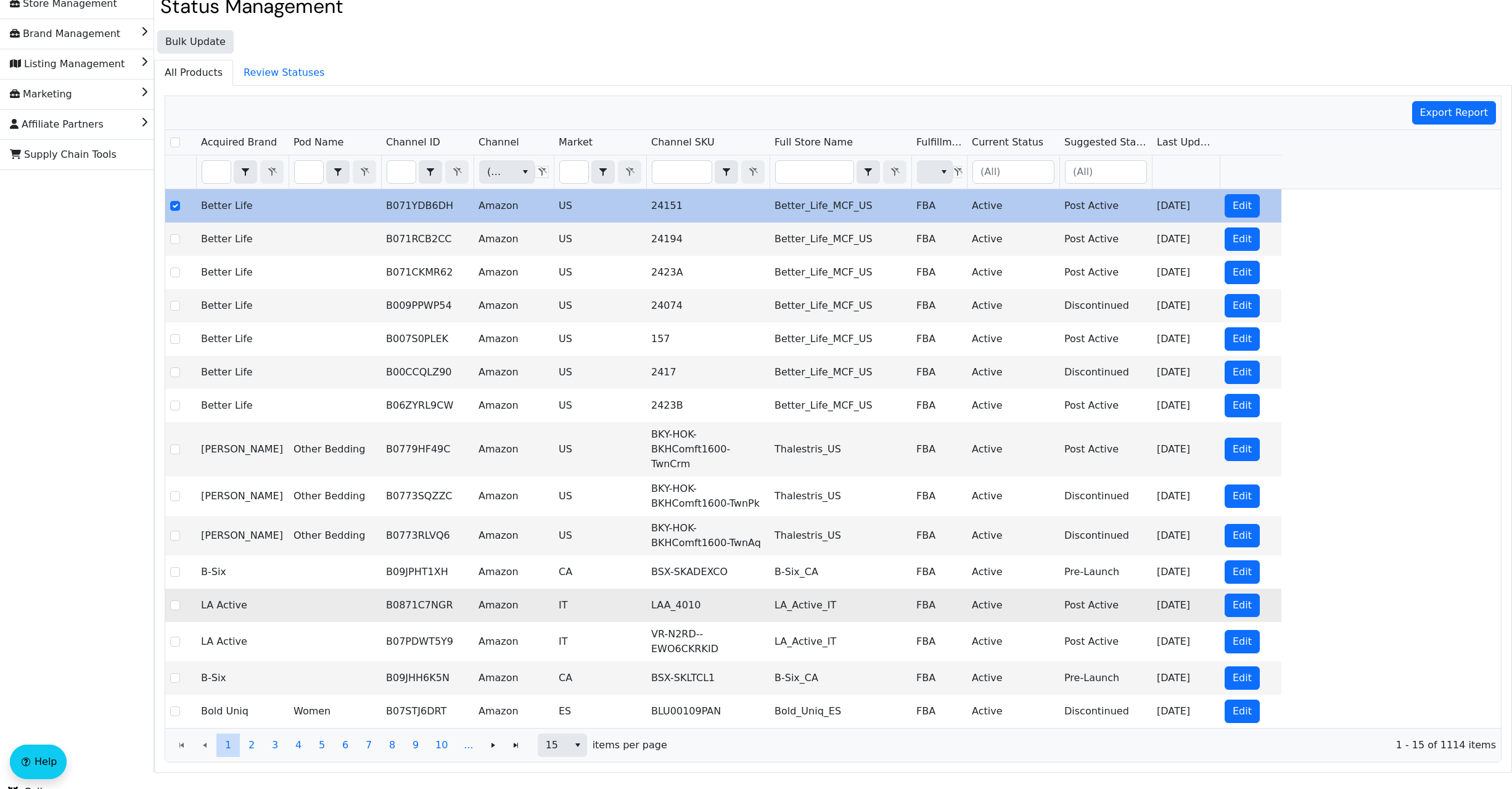
click at [984, 599] on td "Active" at bounding box center [1013, 605] width 93 height 33
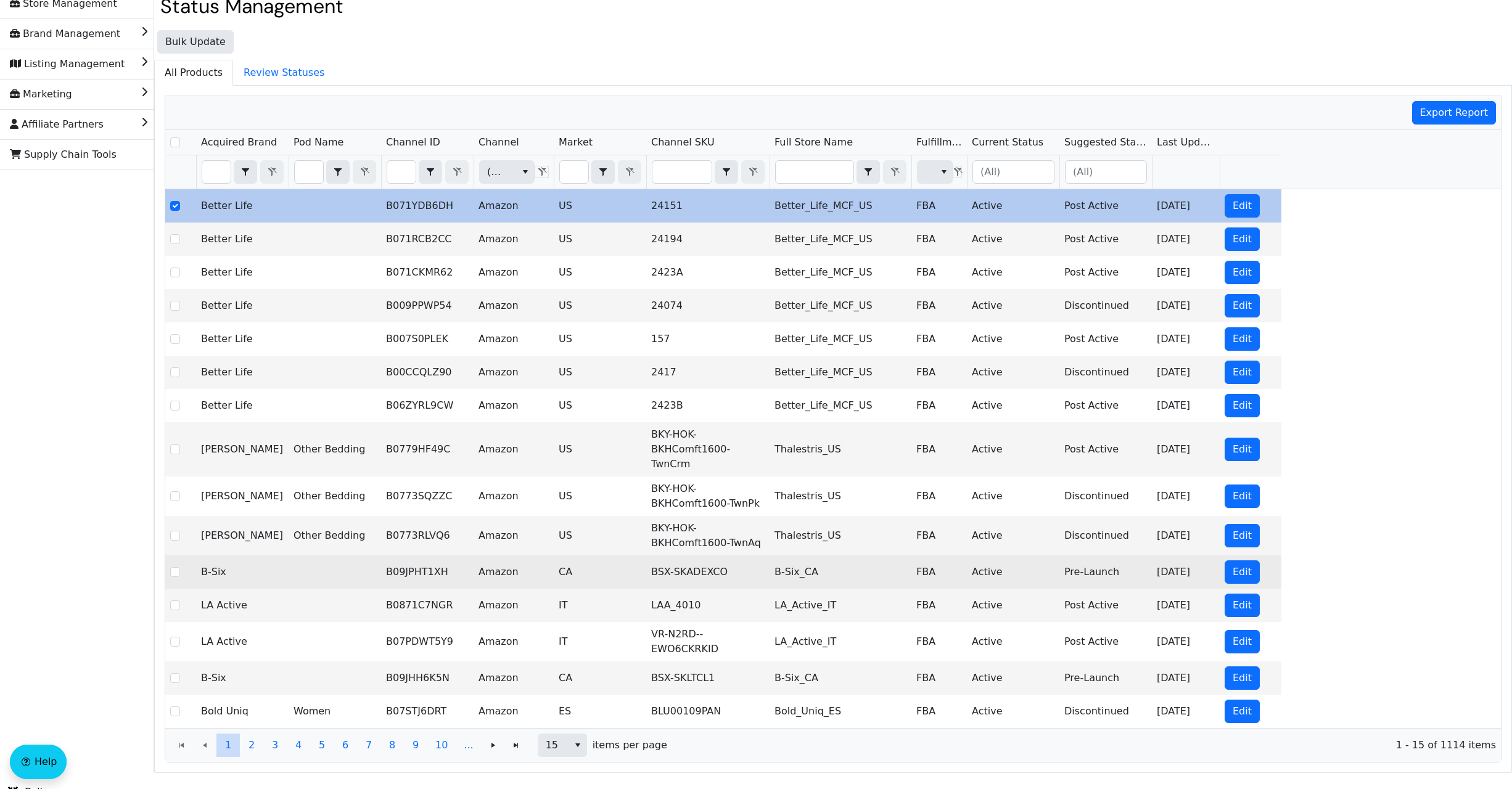
scroll to position [0, 0]
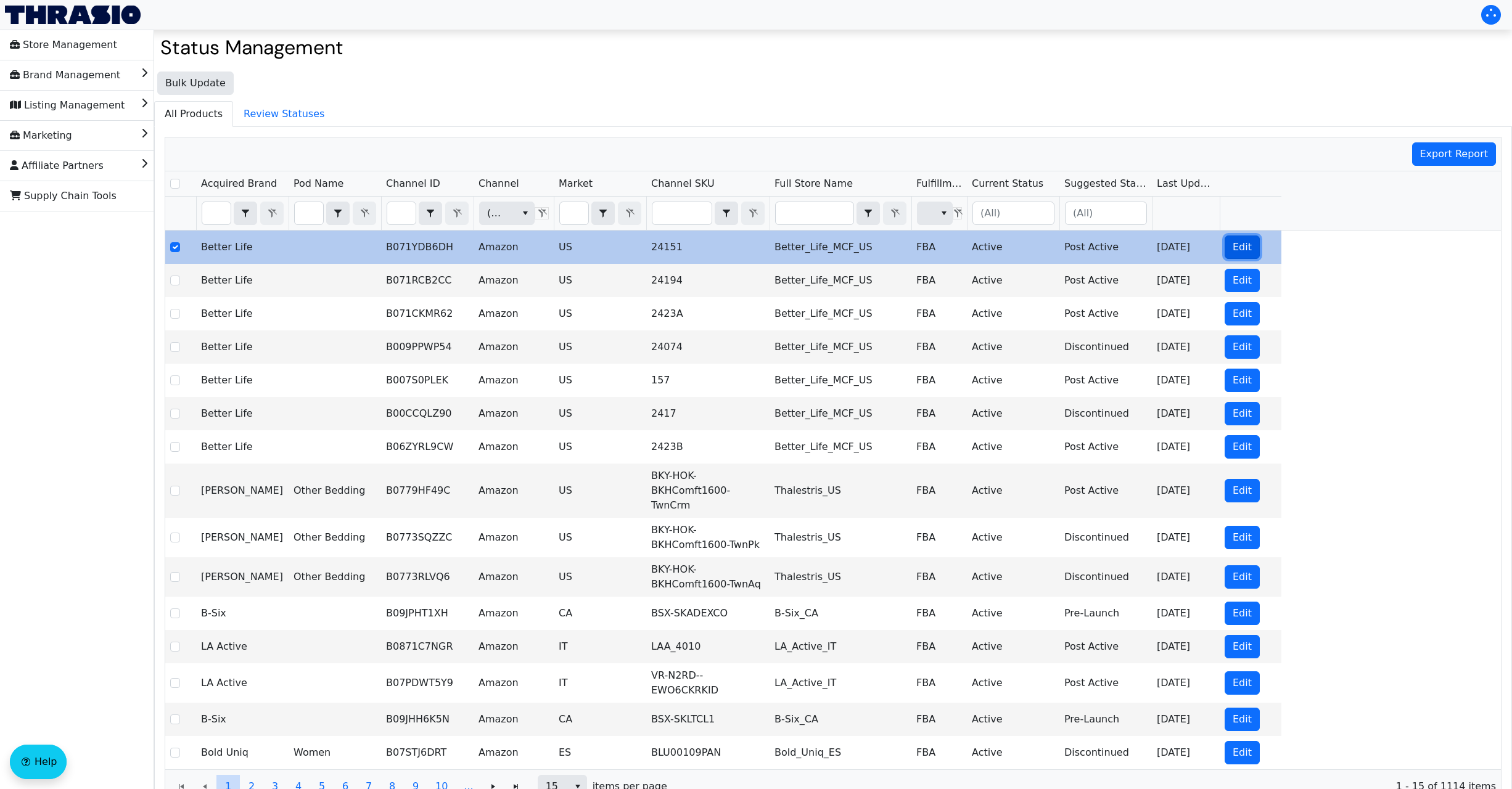
click at [1250, 242] on button "Edit" at bounding box center [1242, 247] width 35 height 24
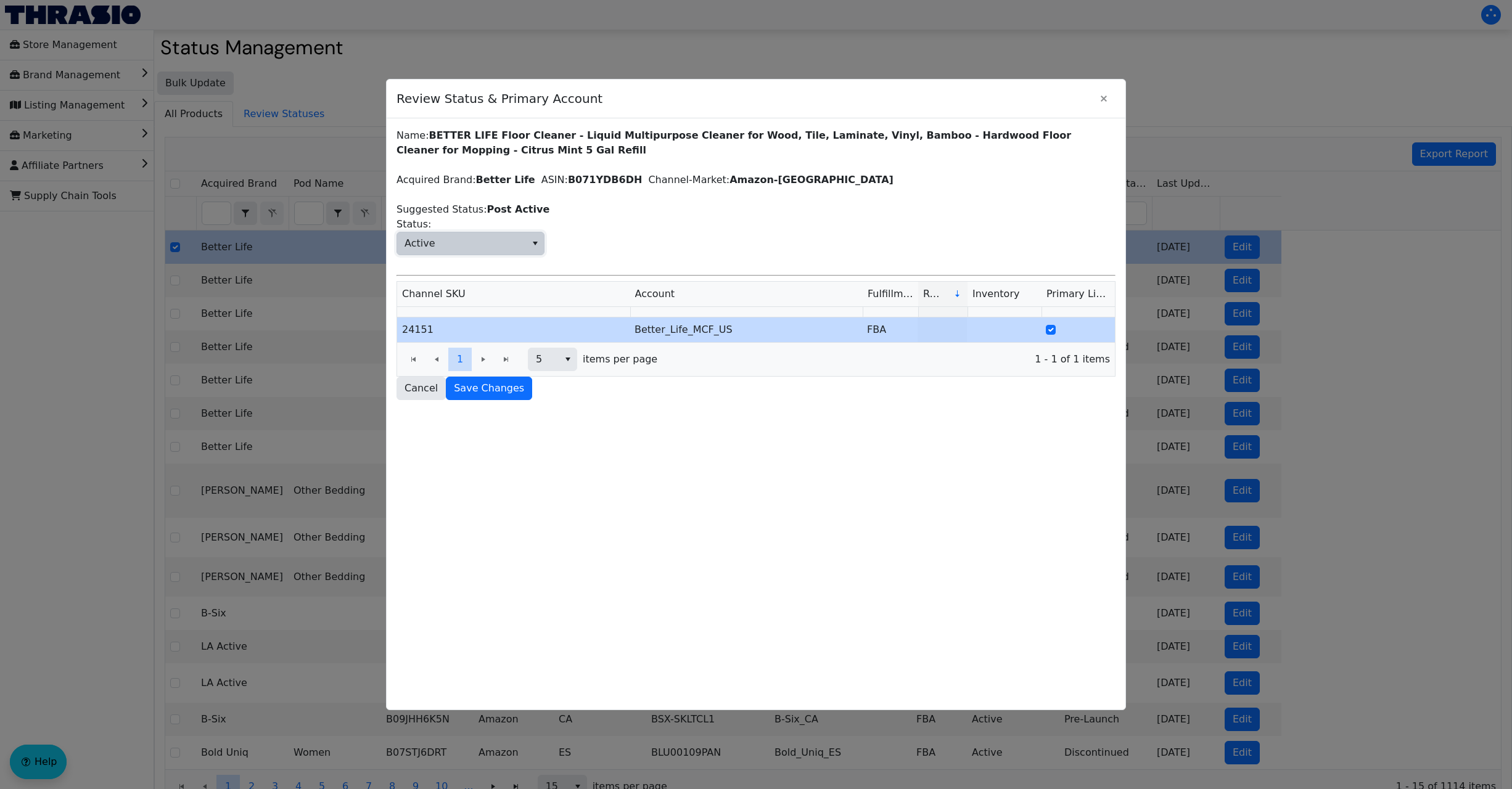
click at [534, 241] on icon "select" at bounding box center [535, 243] width 5 height 4
click at [837, 189] on div "Name: BETTER LIFE Floor Cleaner - Liquid Multipurpose Cleaner for Wood, Tile, L…" at bounding box center [755, 263] width 719 height 272
click at [1101, 100] on icon "Close" at bounding box center [1104, 98] width 15 height 10
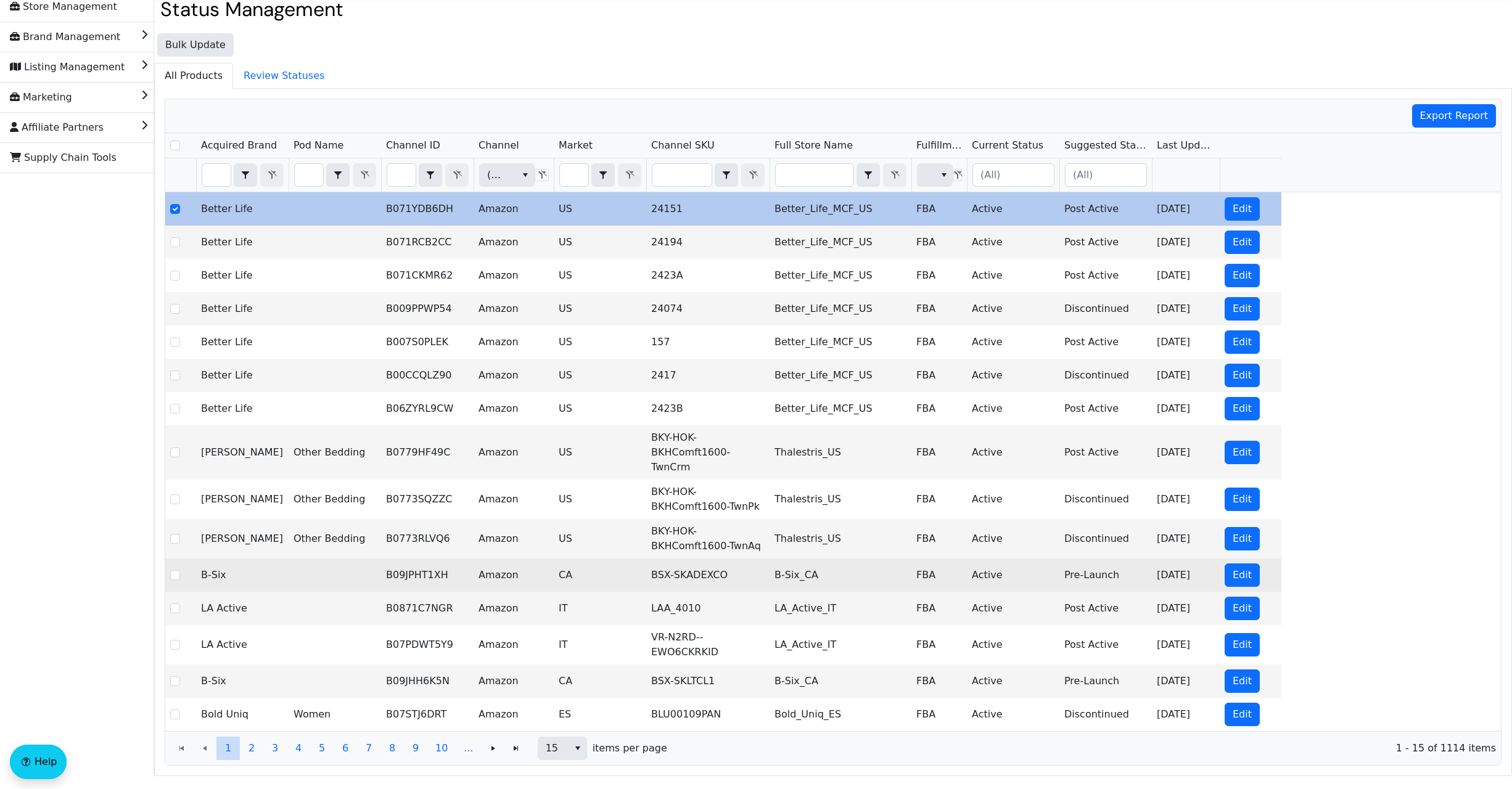
scroll to position [41, 0]
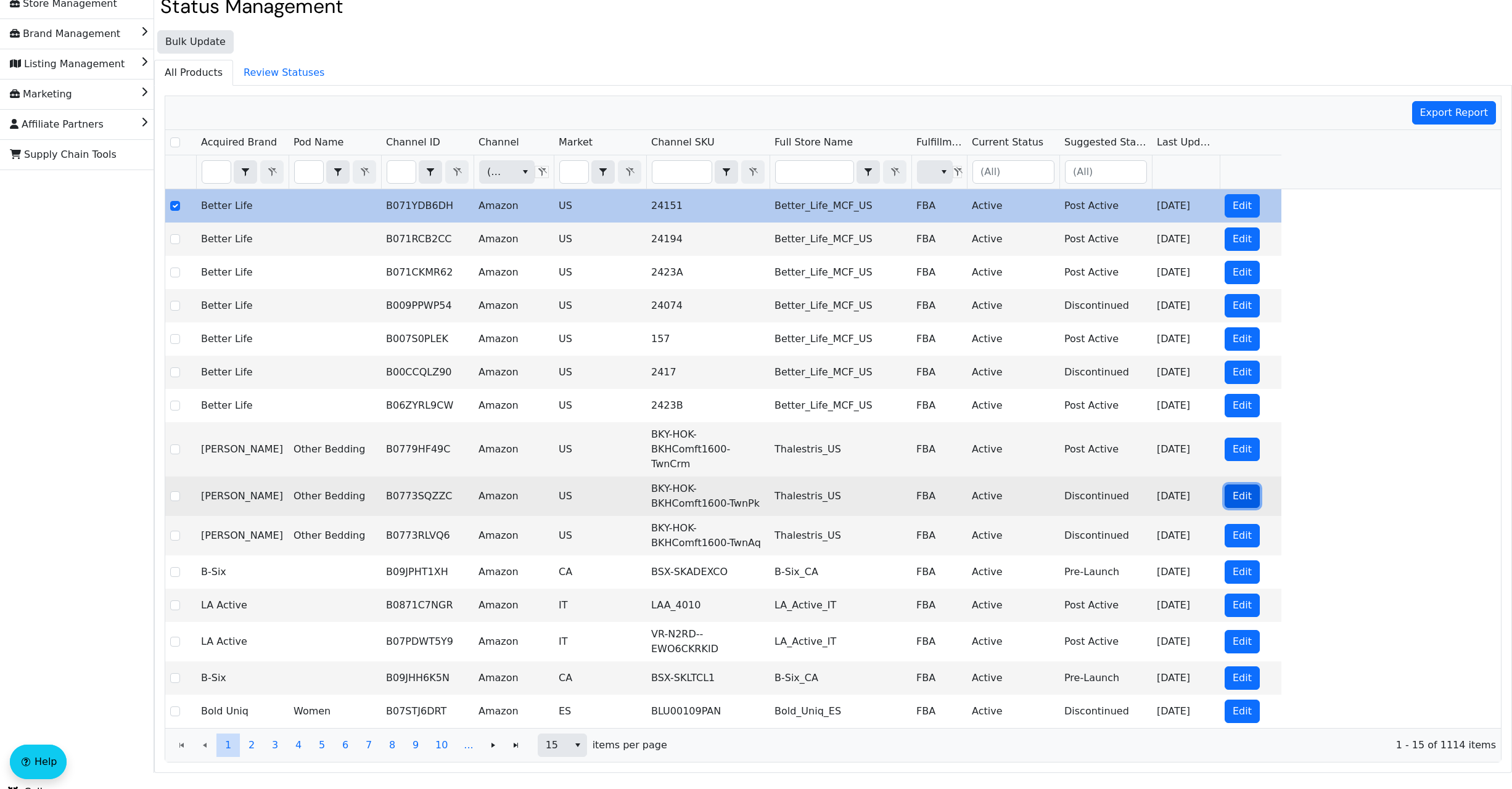
click at [1243, 488] on span "Edit" at bounding box center [1242, 496] width 19 height 15
checkbox input "false"
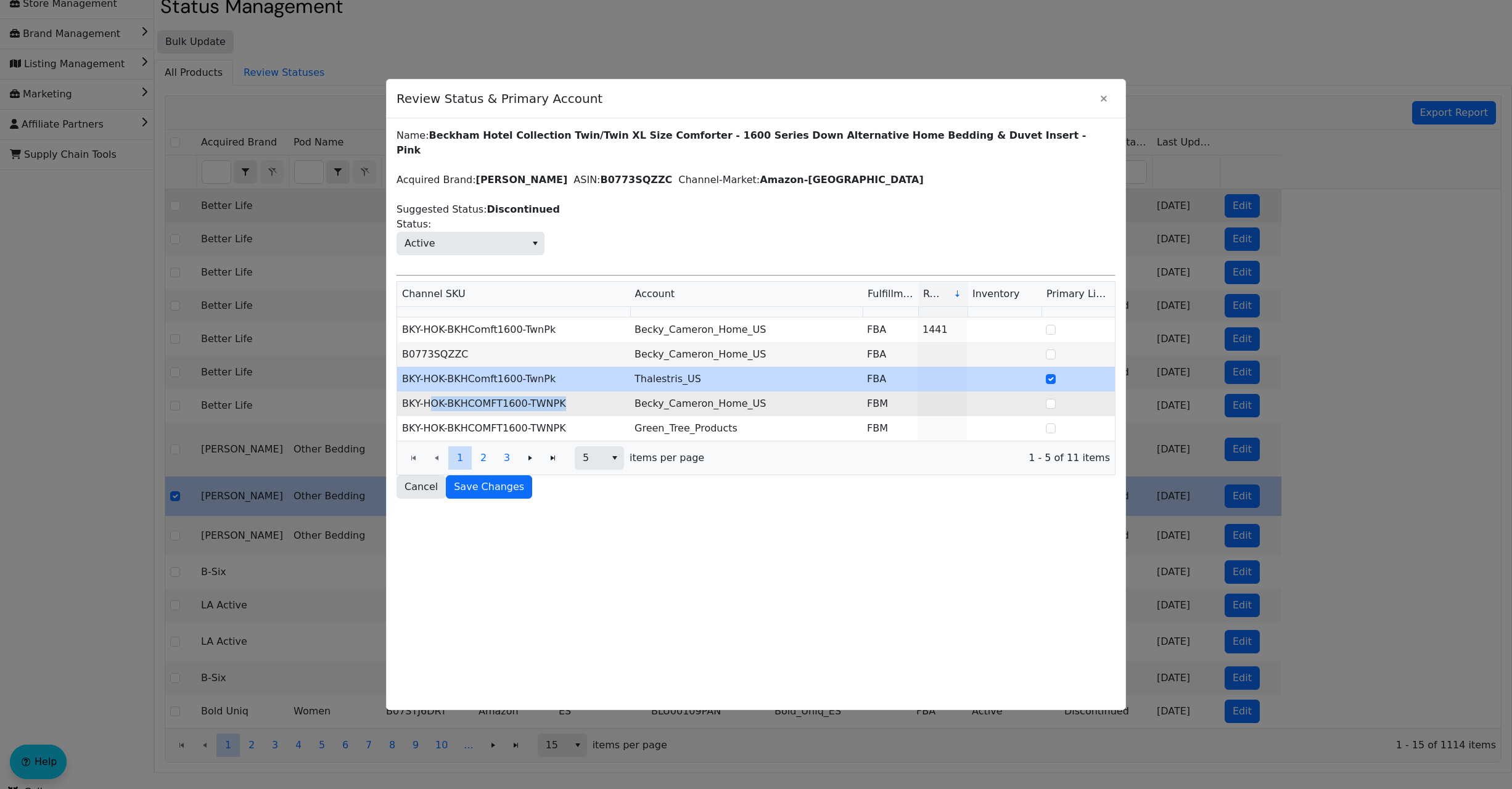
drag, startPoint x: 567, startPoint y: 391, endPoint x: 434, endPoint y: 394, distance: 133.0
click at [434, 394] on td "BKY-HOK-BKHCOMFT1600-TWNPK" at bounding box center [514, 404] width 233 height 25
copy td "OK-BKHCOMFT1600-TWNPK"
click at [786, 391] on td "Becky_Cameron_Home_US" at bounding box center [746, 404] width 233 height 25
drag, startPoint x: 761, startPoint y: 389, endPoint x: 689, endPoint y: 394, distance: 72.2
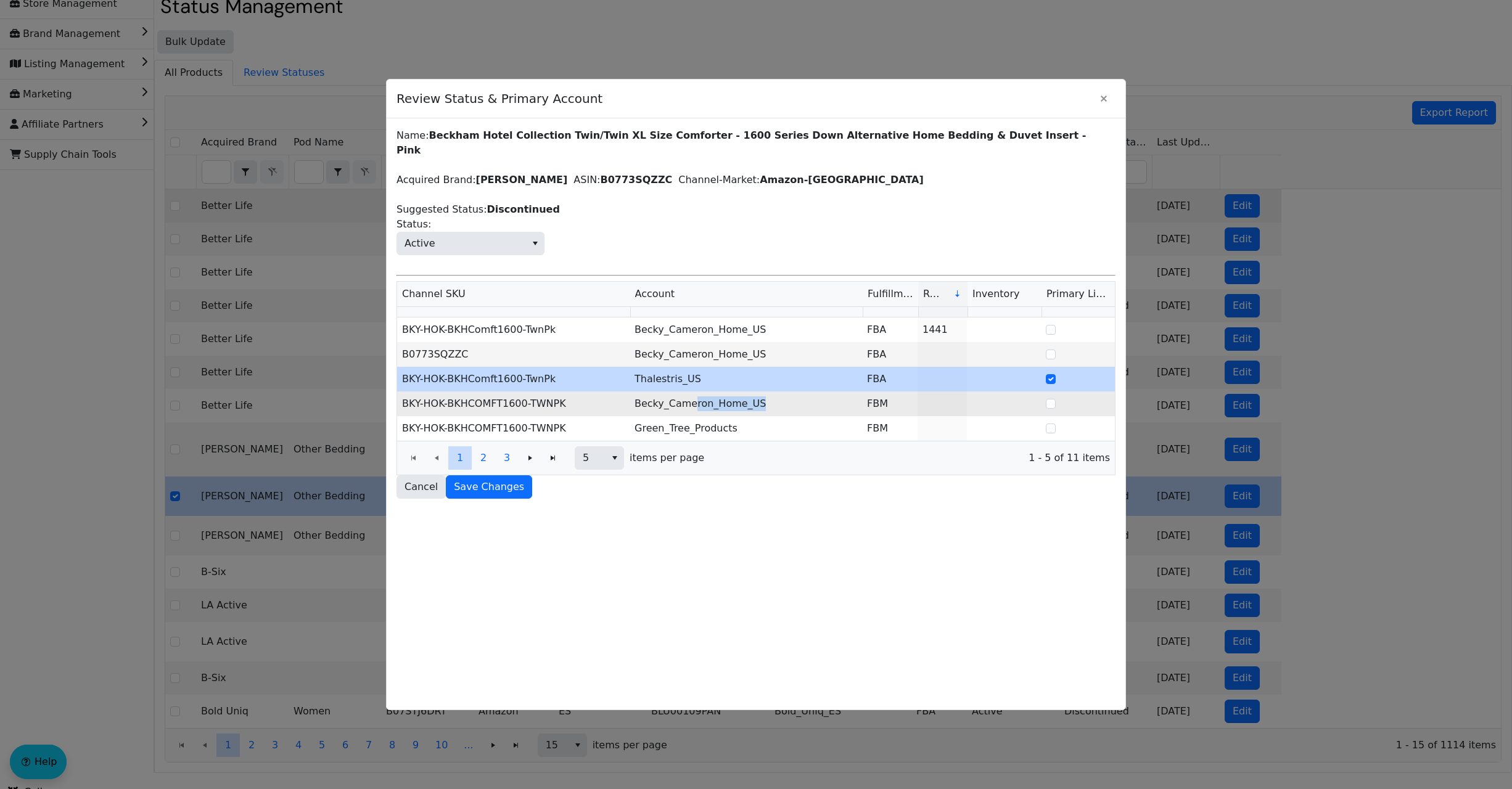
click at [689, 394] on td "Becky_Cameron_Home_US" at bounding box center [746, 404] width 233 height 25
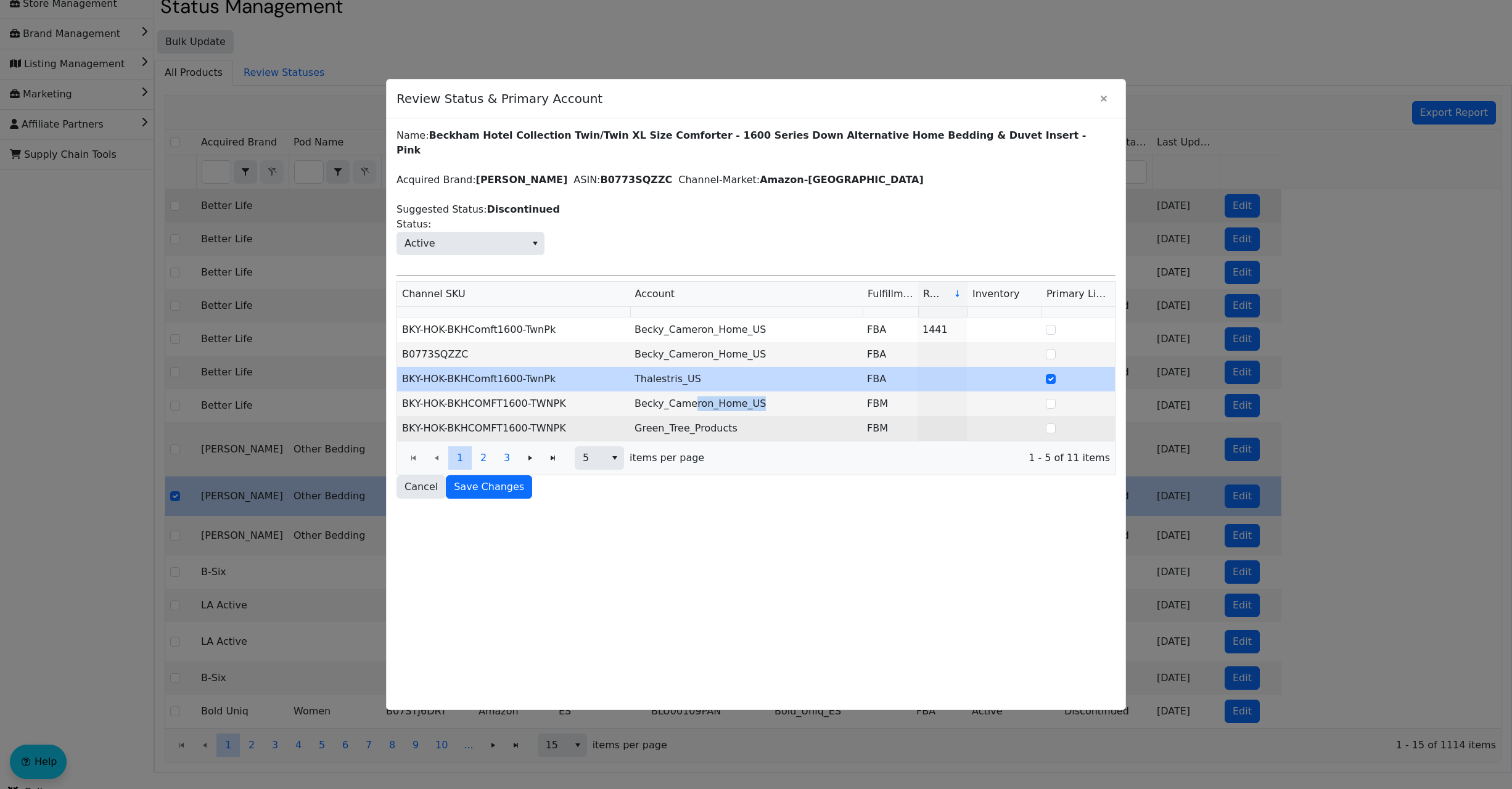
copy td "ron_Home_US"
click at [603, 416] on td "BKY-HOK-BKHCOMFT1600-TWNPK" at bounding box center [514, 428] width 233 height 25
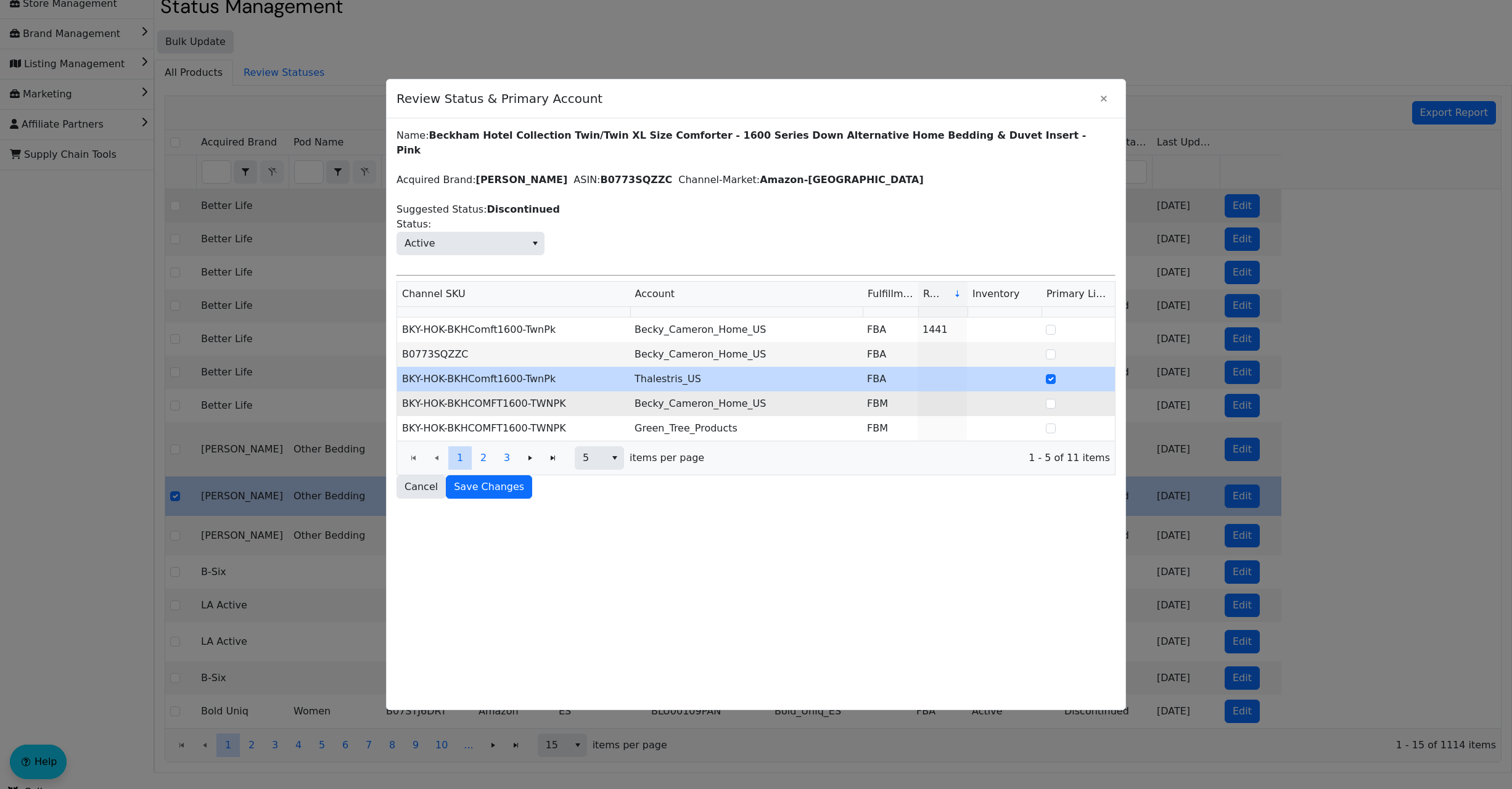
drag, startPoint x: 771, startPoint y: 387, endPoint x: 700, endPoint y: 400, distance: 72.2
click at [700, 400] on td "Becky_Cameron_Home_US" at bounding box center [746, 404] width 233 height 25
click at [658, 396] on td "Becky_Cameron_Home_US" at bounding box center [746, 404] width 233 height 25
click at [783, 396] on td "Becky_Cameron_Home_US" at bounding box center [746, 404] width 233 height 25
drag, startPoint x: 764, startPoint y: 393, endPoint x: 682, endPoint y: 392, distance: 82.0
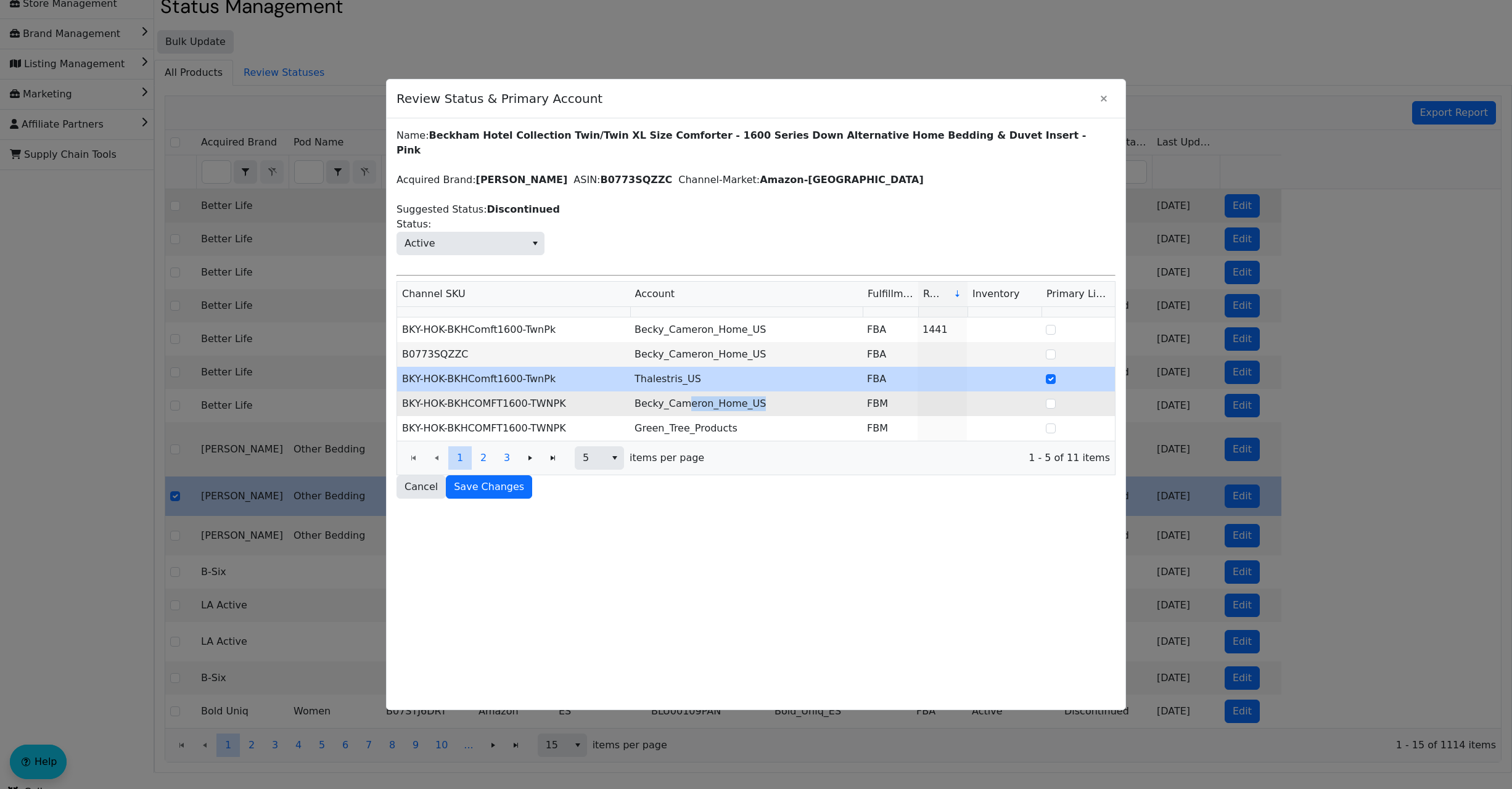
click at [682, 392] on td "Becky_Cameron_Home_US" at bounding box center [746, 404] width 233 height 25
copy td "eron_Home_US"
click at [579, 394] on td "BKY-HOK-BKHCOMFT1600-TWNPK" at bounding box center [514, 404] width 233 height 25
drag, startPoint x: 753, startPoint y: 389, endPoint x: 632, endPoint y: 390, distance: 121.0
click at [632, 391] on td "Becky_Cameron_Home_US" at bounding box center [746, 404] width 233 height 25
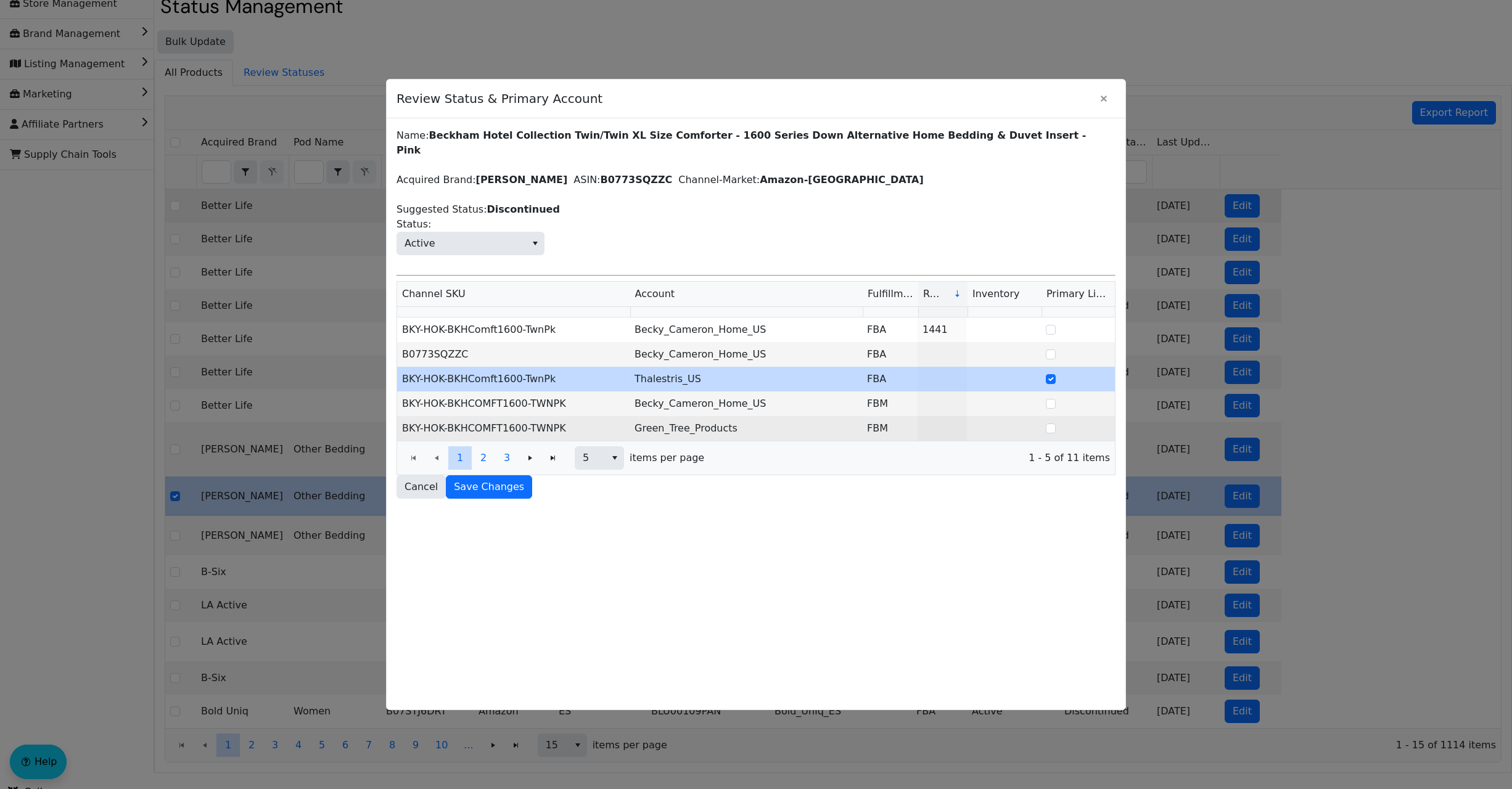
click at [535, 416] on td "BKY-HOK-BKHCOMFT1600-TWNPK" at bounding box center [514, 428] width 233 height 25
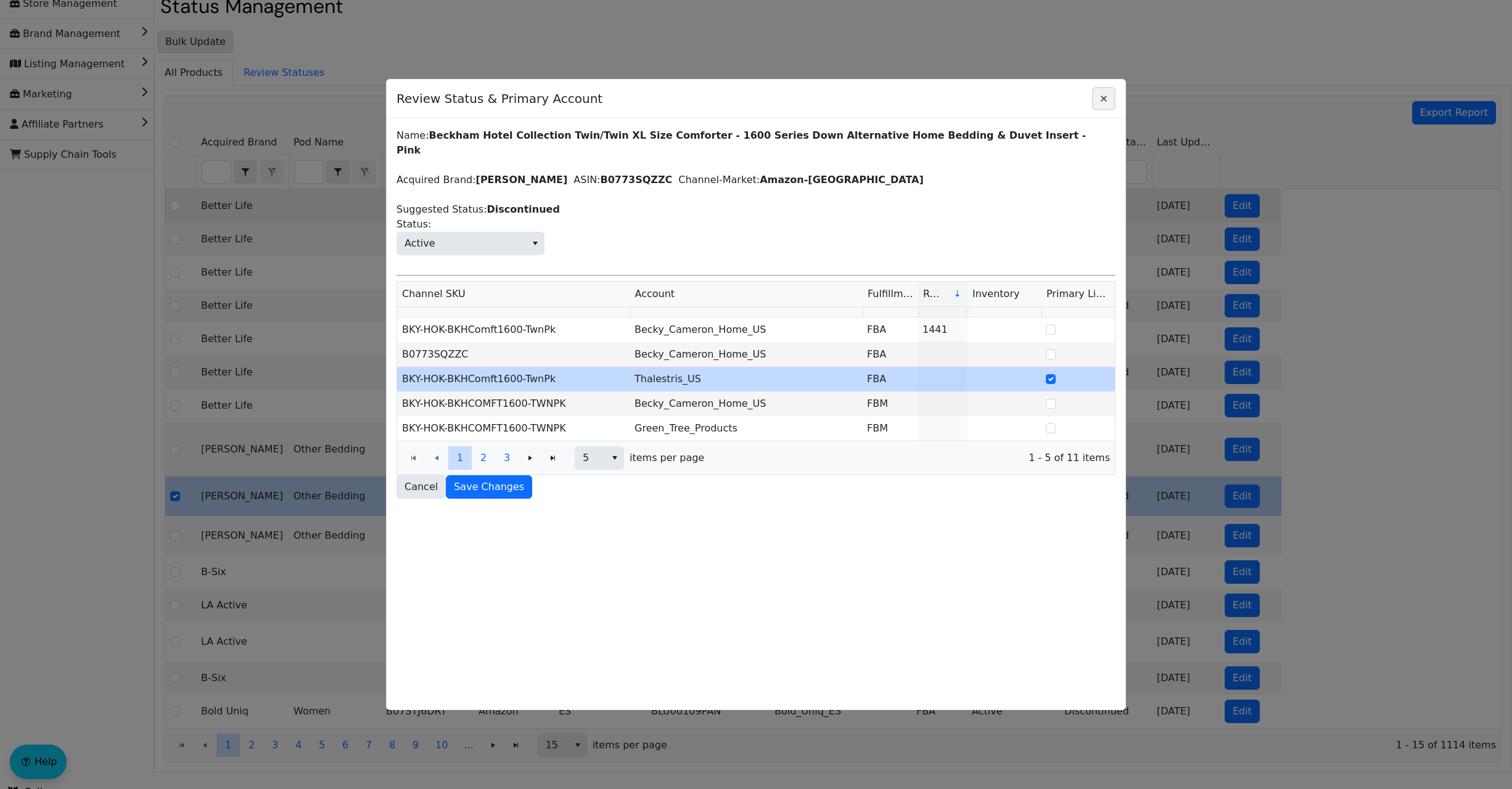
click at [1108, 96] on icon "Close" at bounding box center [1104, 98] width 15 height 10
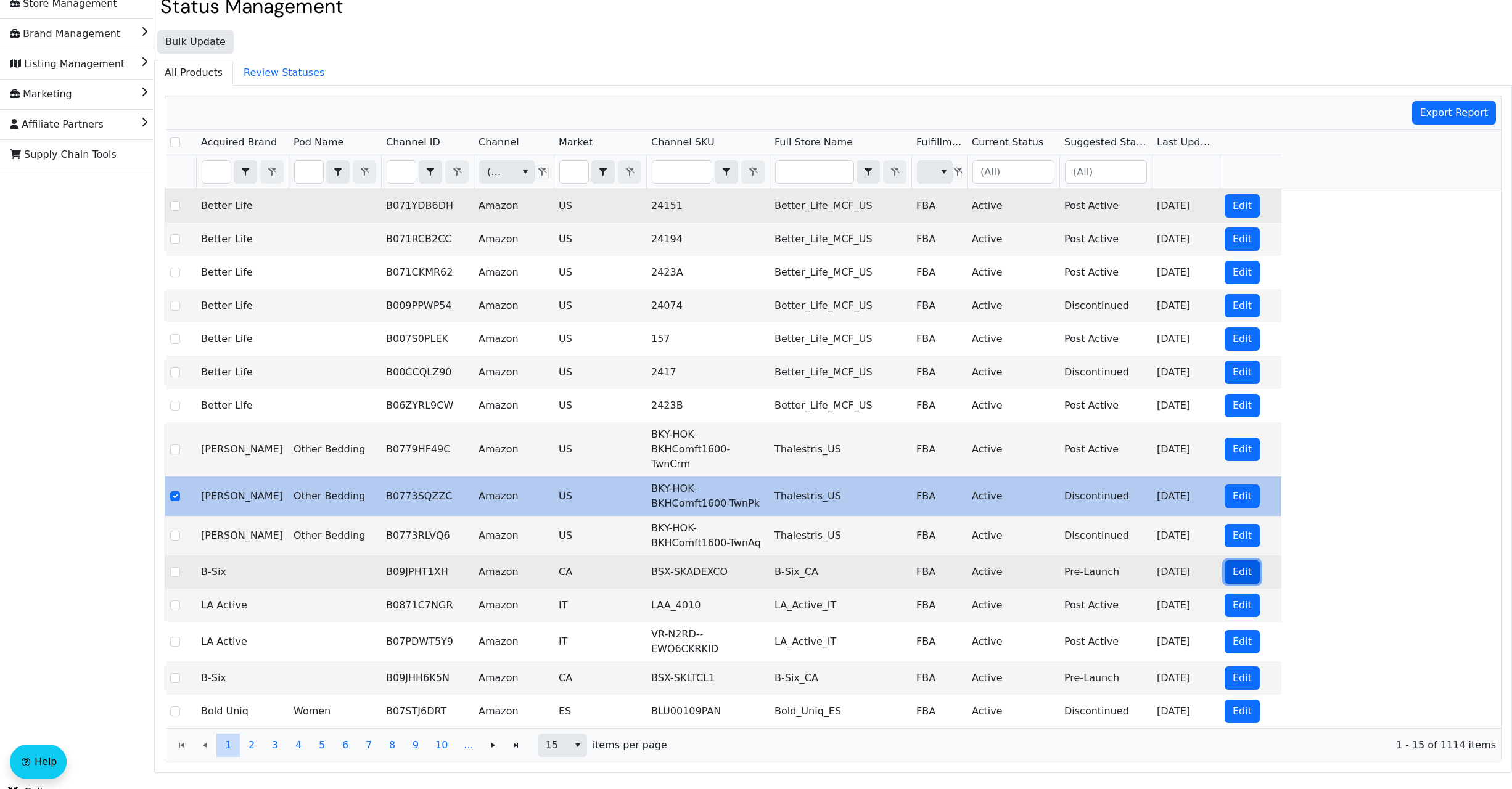
click at [1241, 565] on span "Edit" at bounding box center [1242, 572] width 19 height 15
checkbox input "false"
checkbox input "true"
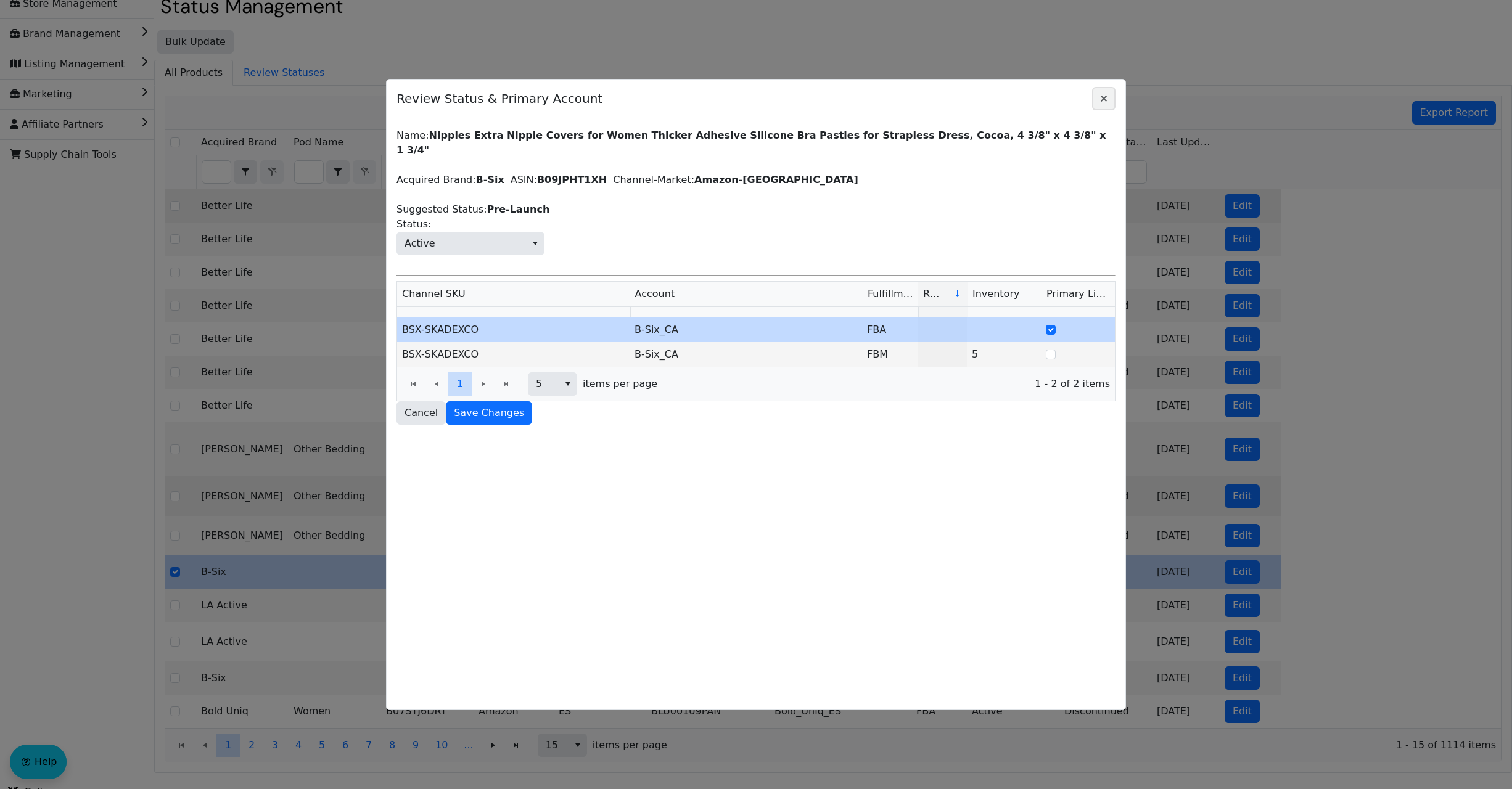
click at [1103, 97] on icon "Close" at bounding box center [1103, 98] width 6 height 6
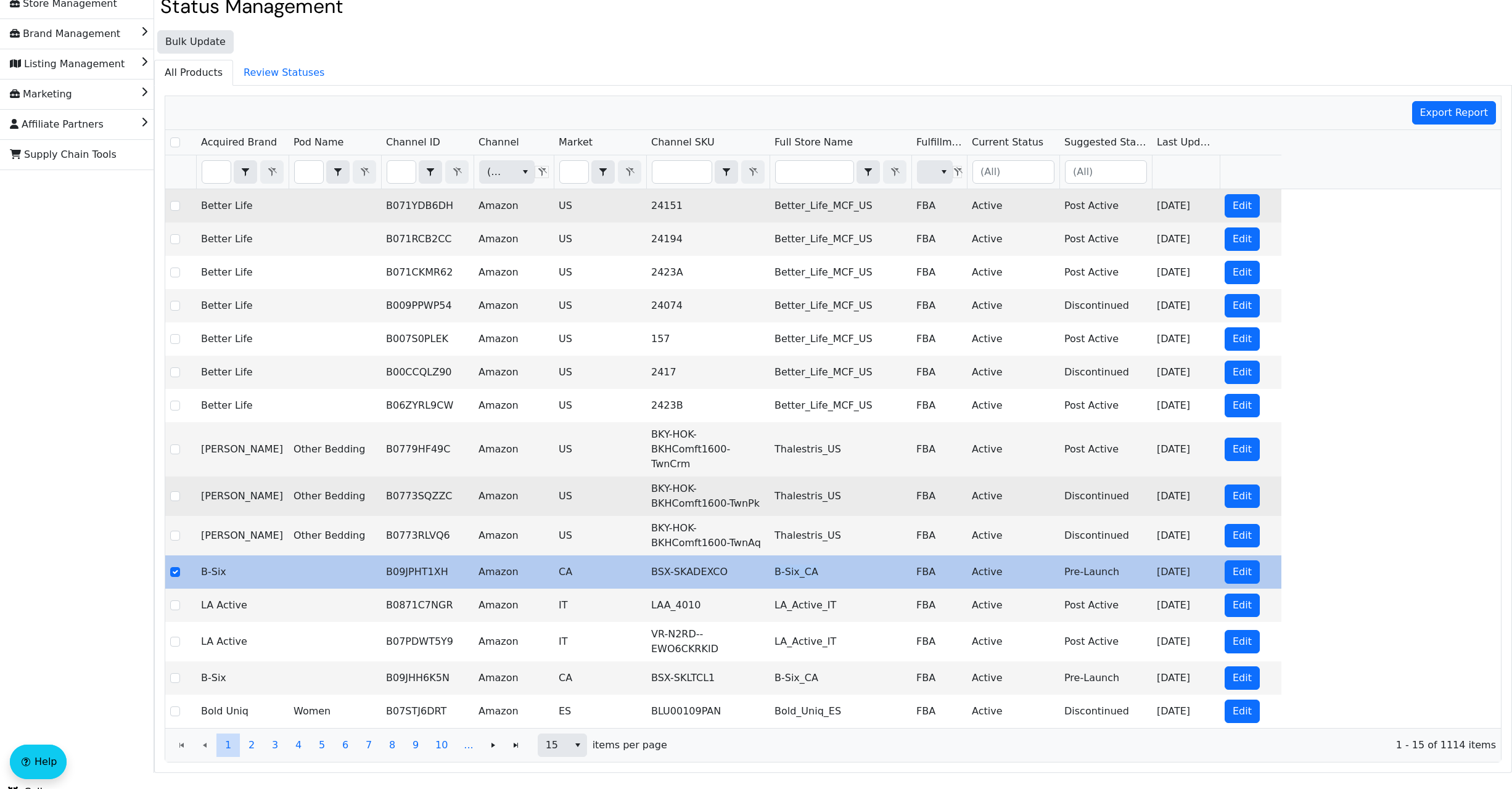
drag, startPoint x: 829, startPoint y: 565, endPoint x: 776, endPoint y: 562, distance: 53.1
click at [776, 562] on td "B-Six_CA" at bounding box center [840, 571] width 142 height 33
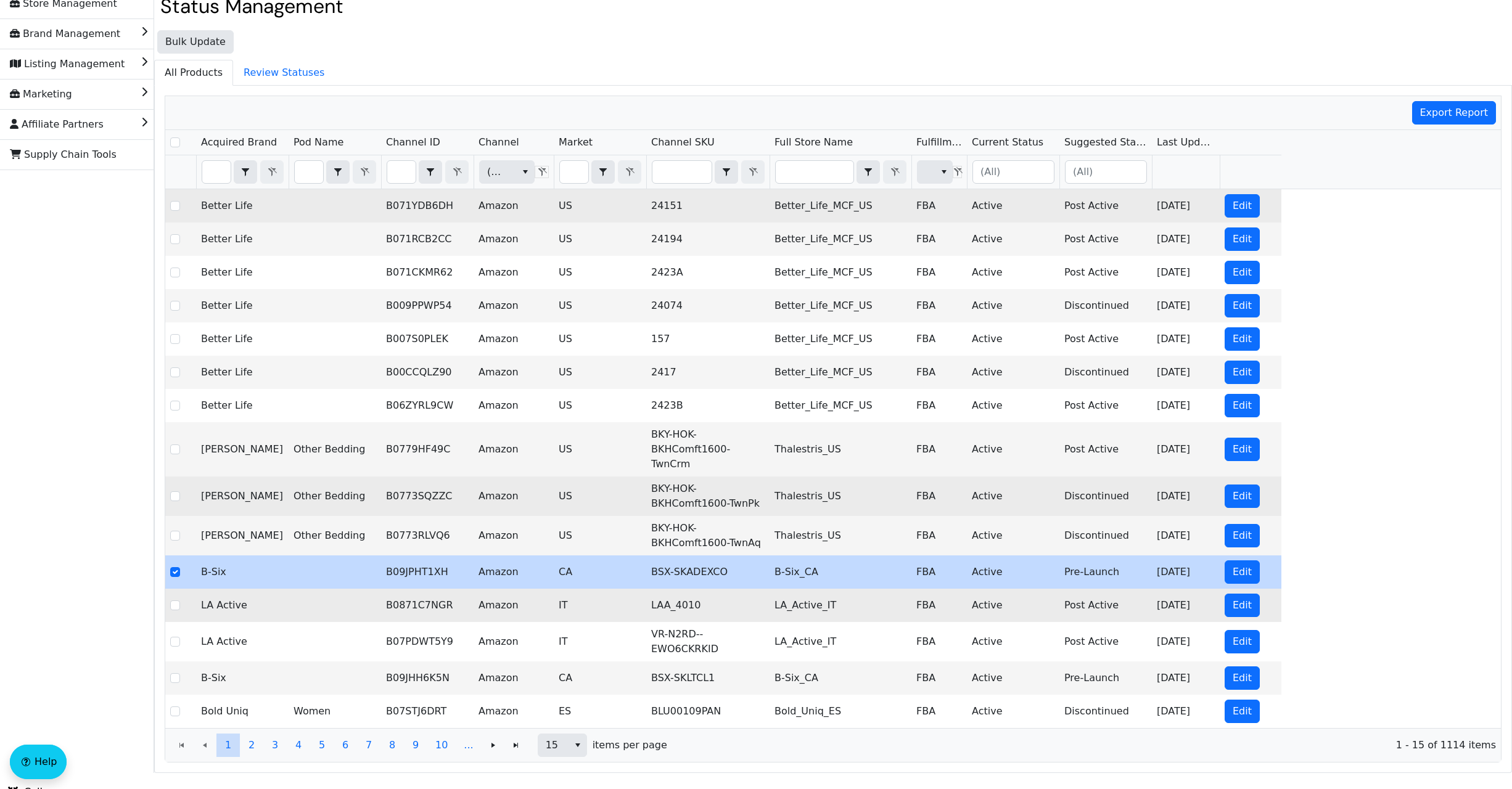
click at [833, 591] on td "LA_Active_IT" at bounding box center [840, 605] width 142 height 33
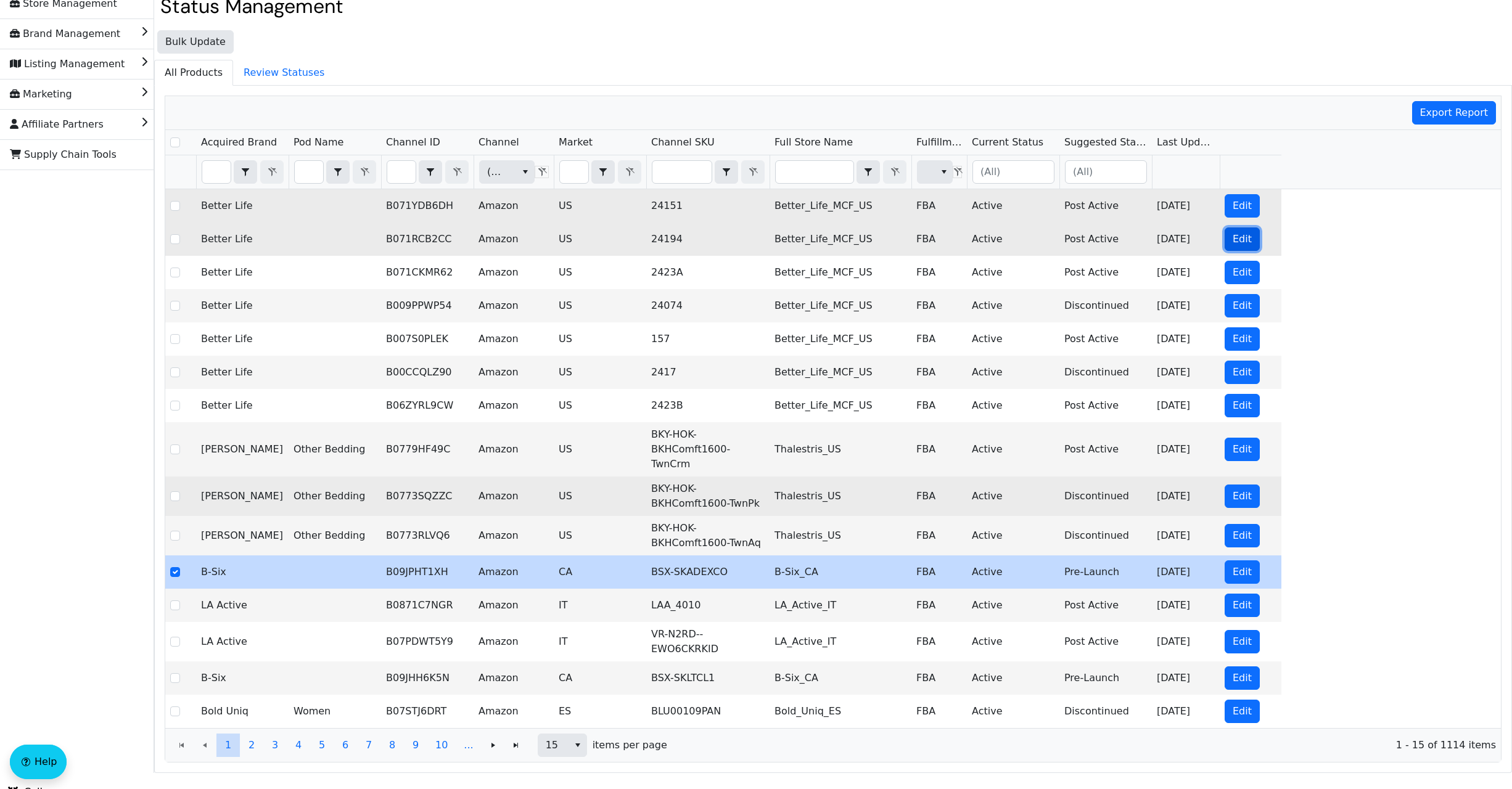
click at [1250, 238] on span "Edit" at bounding box center [1242, 239] width 19 height 15
checkbox input "true"
checkbox input "false"
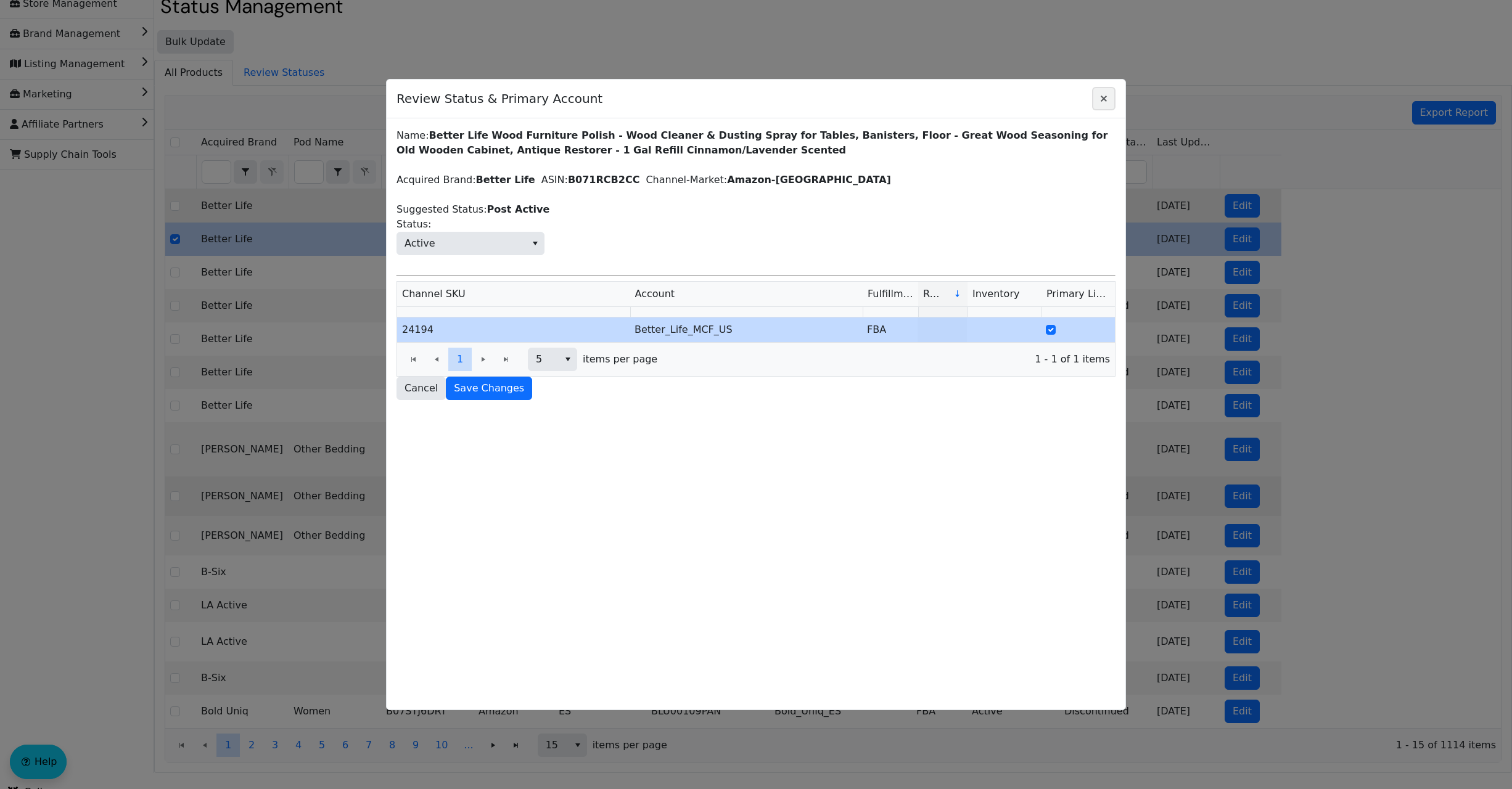
click at [1099, 100] on icon "Close" at bounding box center [1104, 98] width 15 height 10
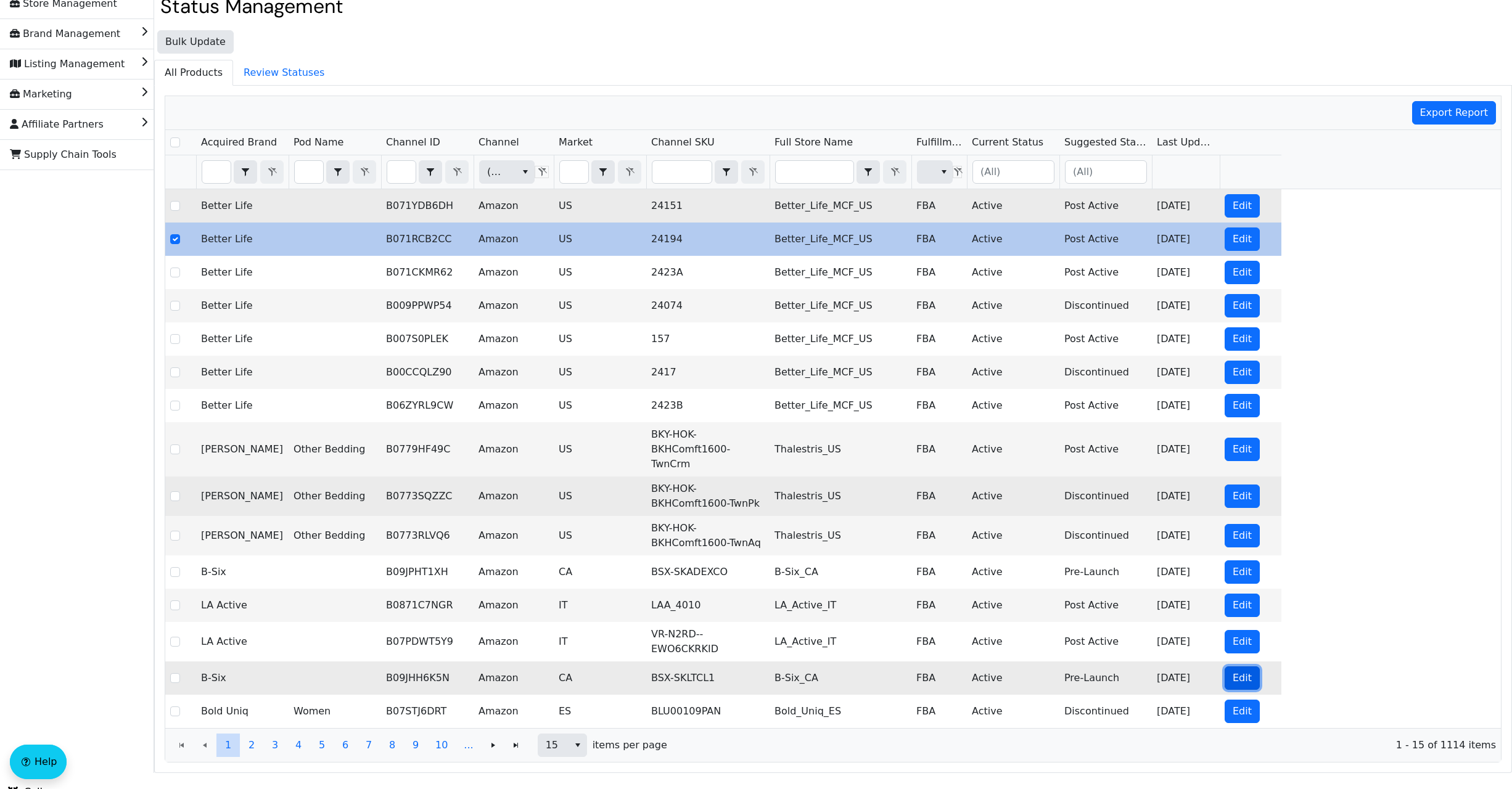
click at [1246, 671] on span "Edit" at bounding box center [1242, 678] width 19 height 15
checkbox input "false"
checkbox input "true"
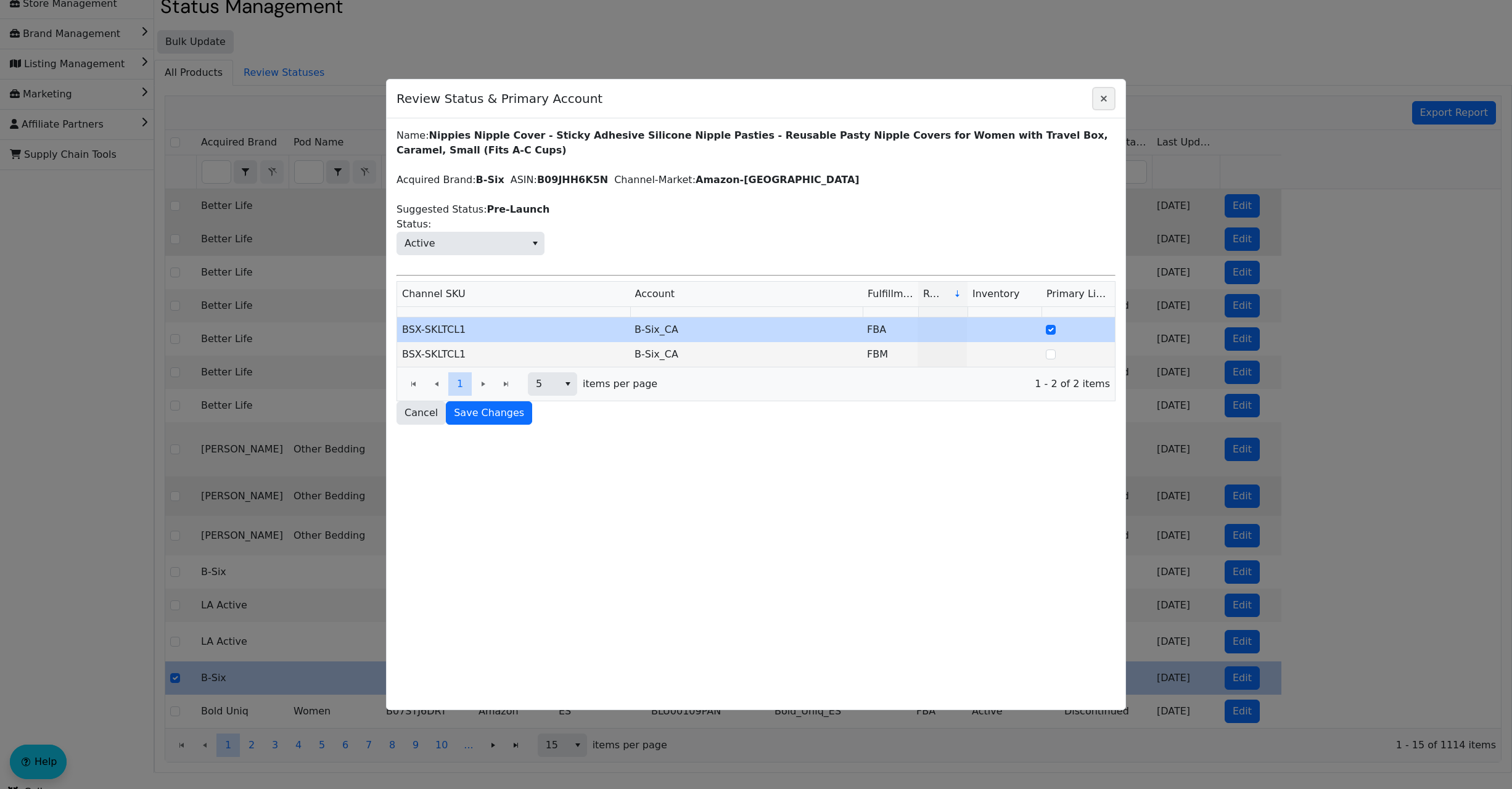
click at [1101, 94] on icon "Close" at bounding box center [1104, 98] width 15 height 10
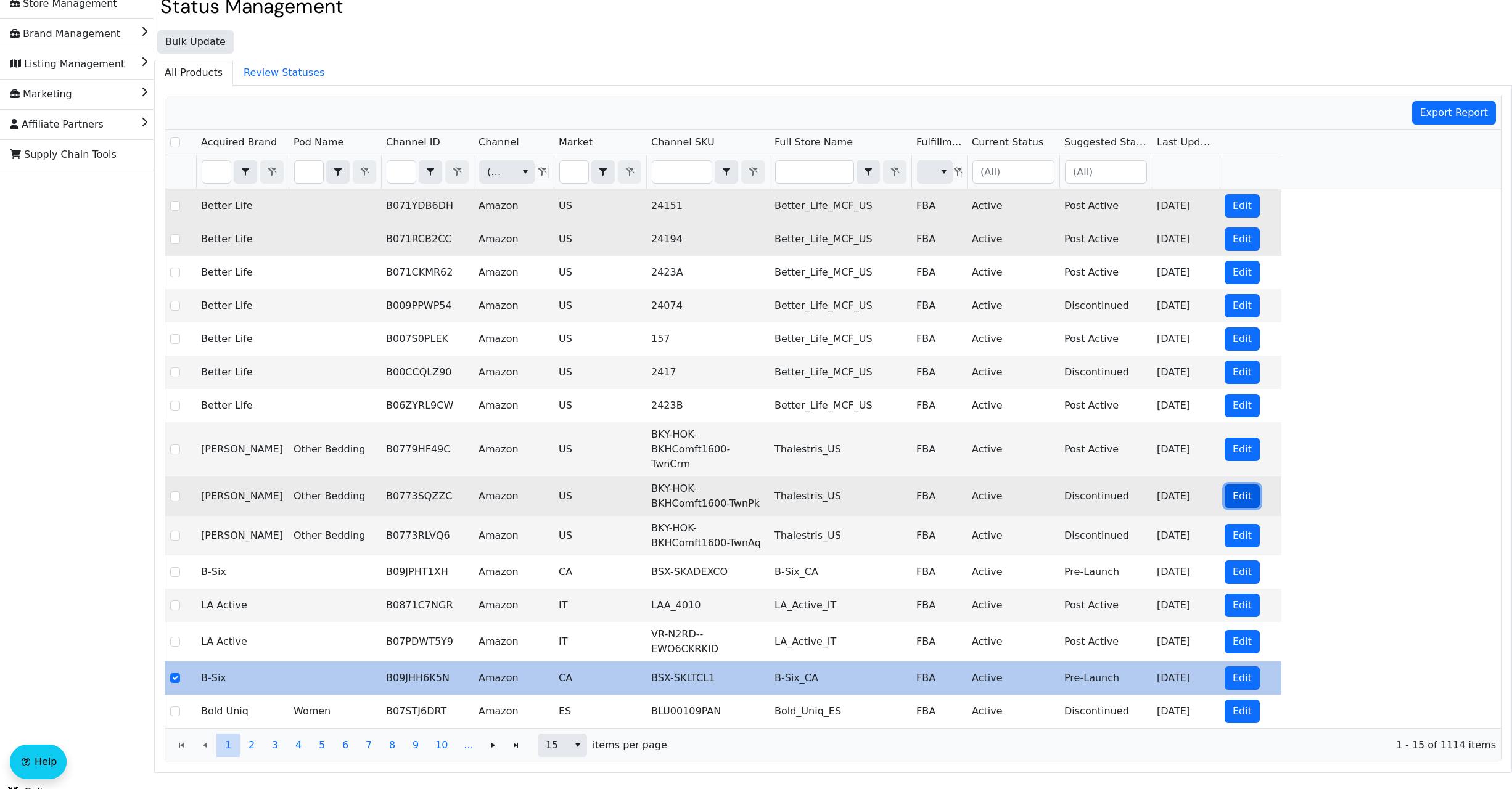
click at [1236, 488] on span "Edit" at bounding box center [1242, 496] width 19 height 15
checkbox input "true"
checkbox input "false"
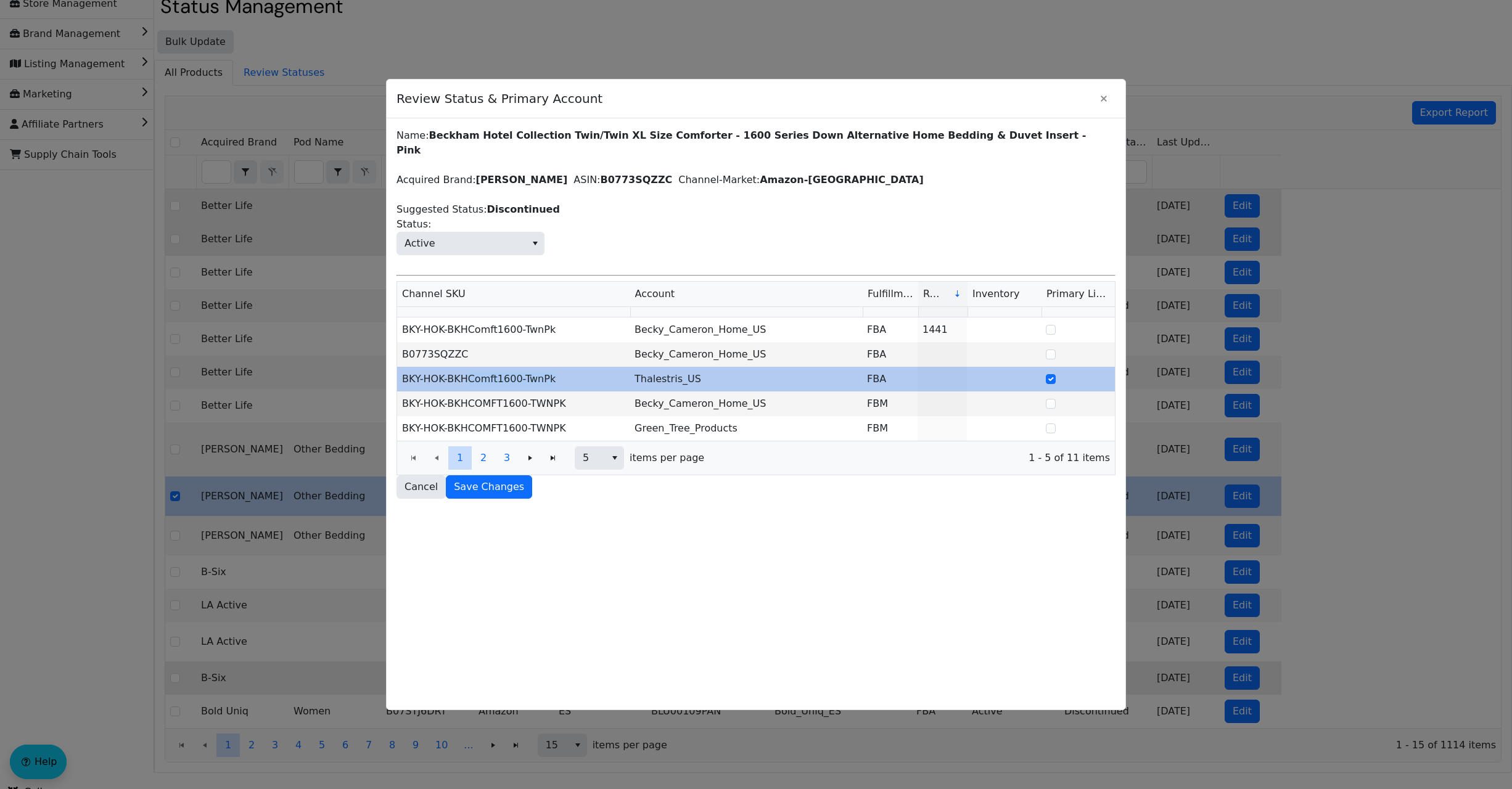
drag, startPoint x: 560, startPoint y: 366, endPoint x: 472, endPoint y: 362, distance: 88.1
click at [472, 366] on td "BKY-HOK-BKHComft1600-TwnPk" at bounding box center [514, 379] width 233 height 25
click at [604, 366] on td "BKY-HOK-BKHComft1600-TwnPk" at bounding box center [514, 379] width 233 height 25
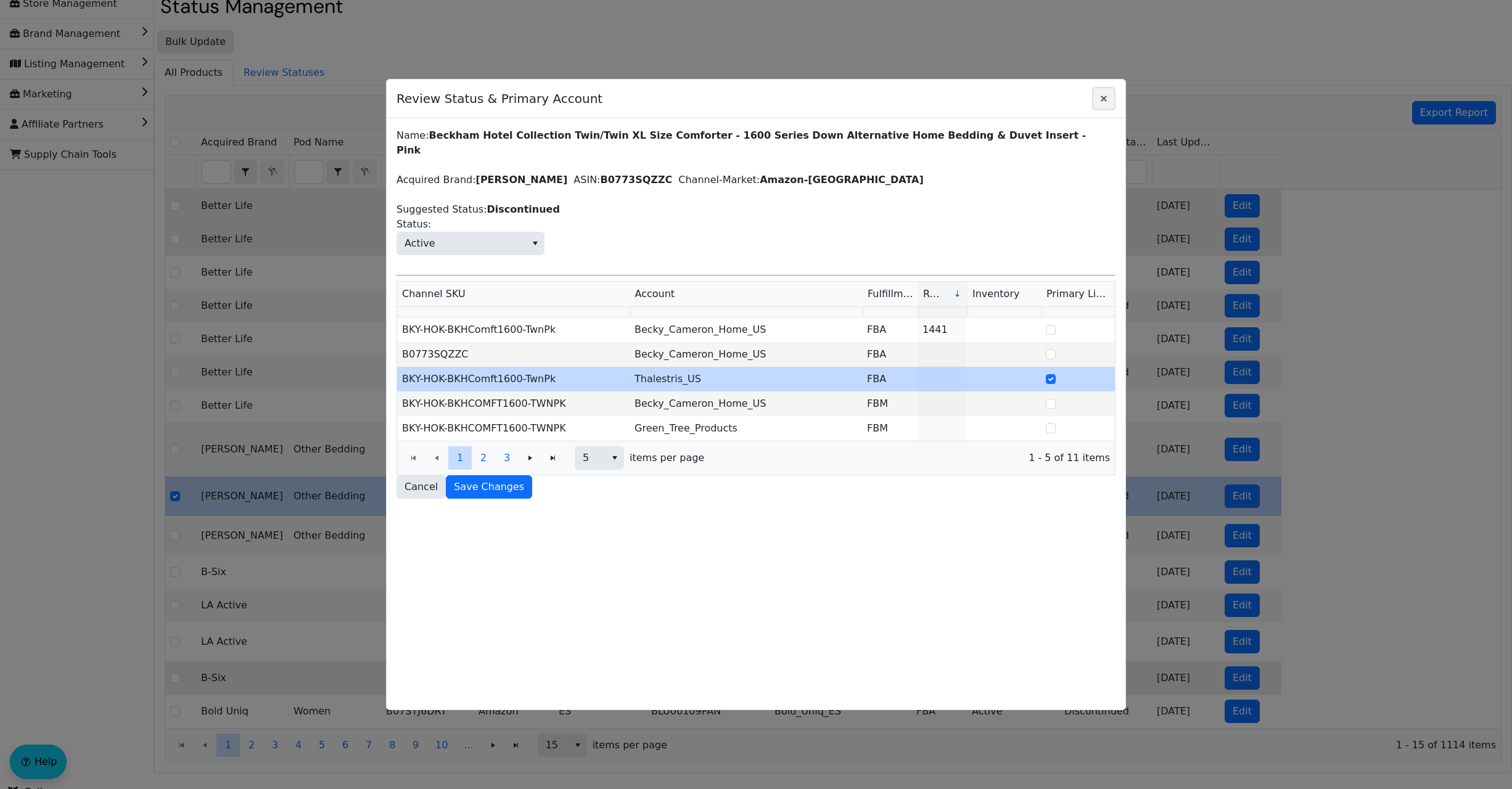
click at [1107, 98] on icon "Close" at bounding box center [1104, 98] width 15 height 10
